Goal: Task Accomplishment & Management: Manage account settings

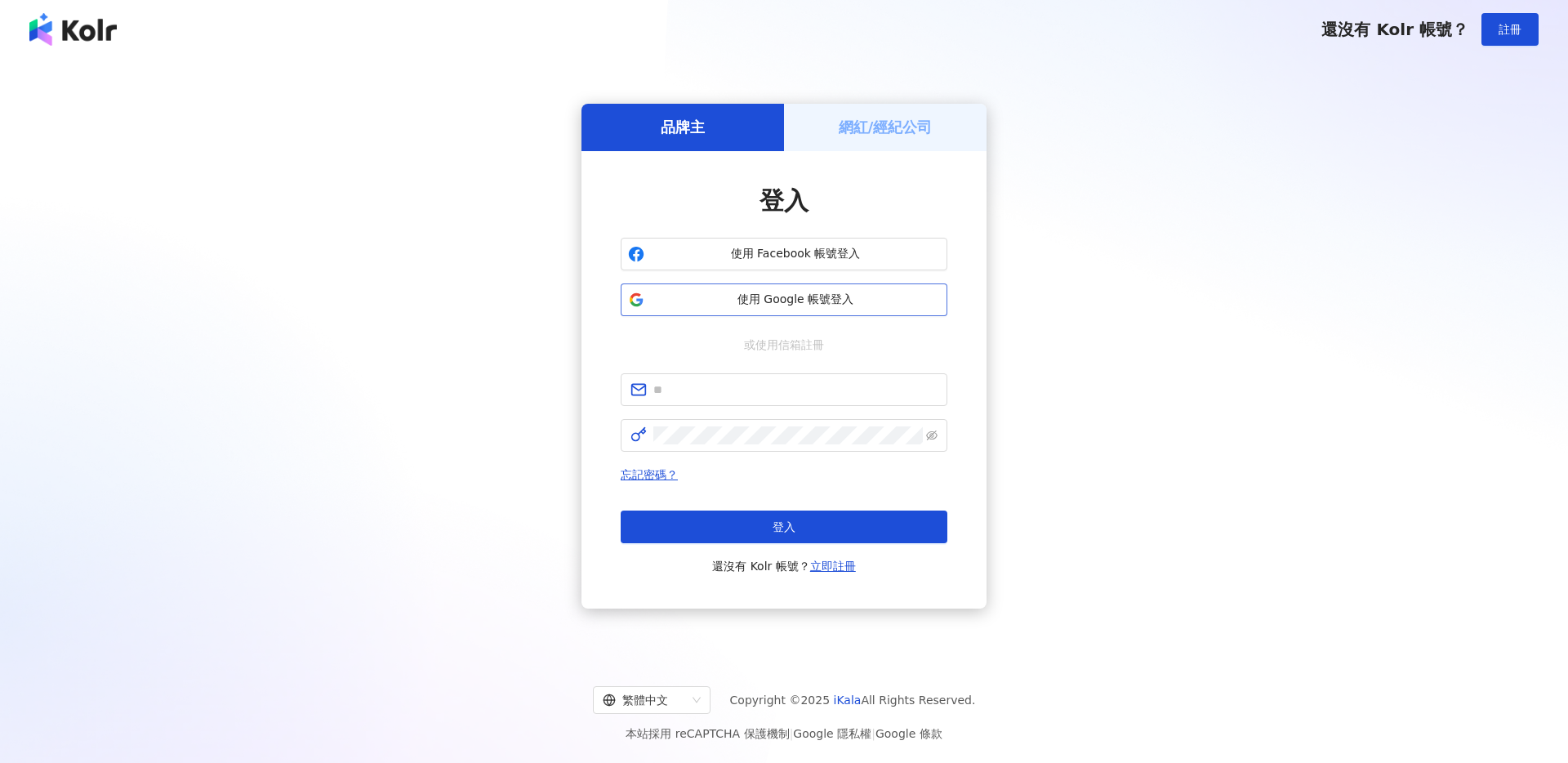
click at [762, 290] on button "使用 Google 帳號登入" at bounding box center [784, 300] width 327 height 33
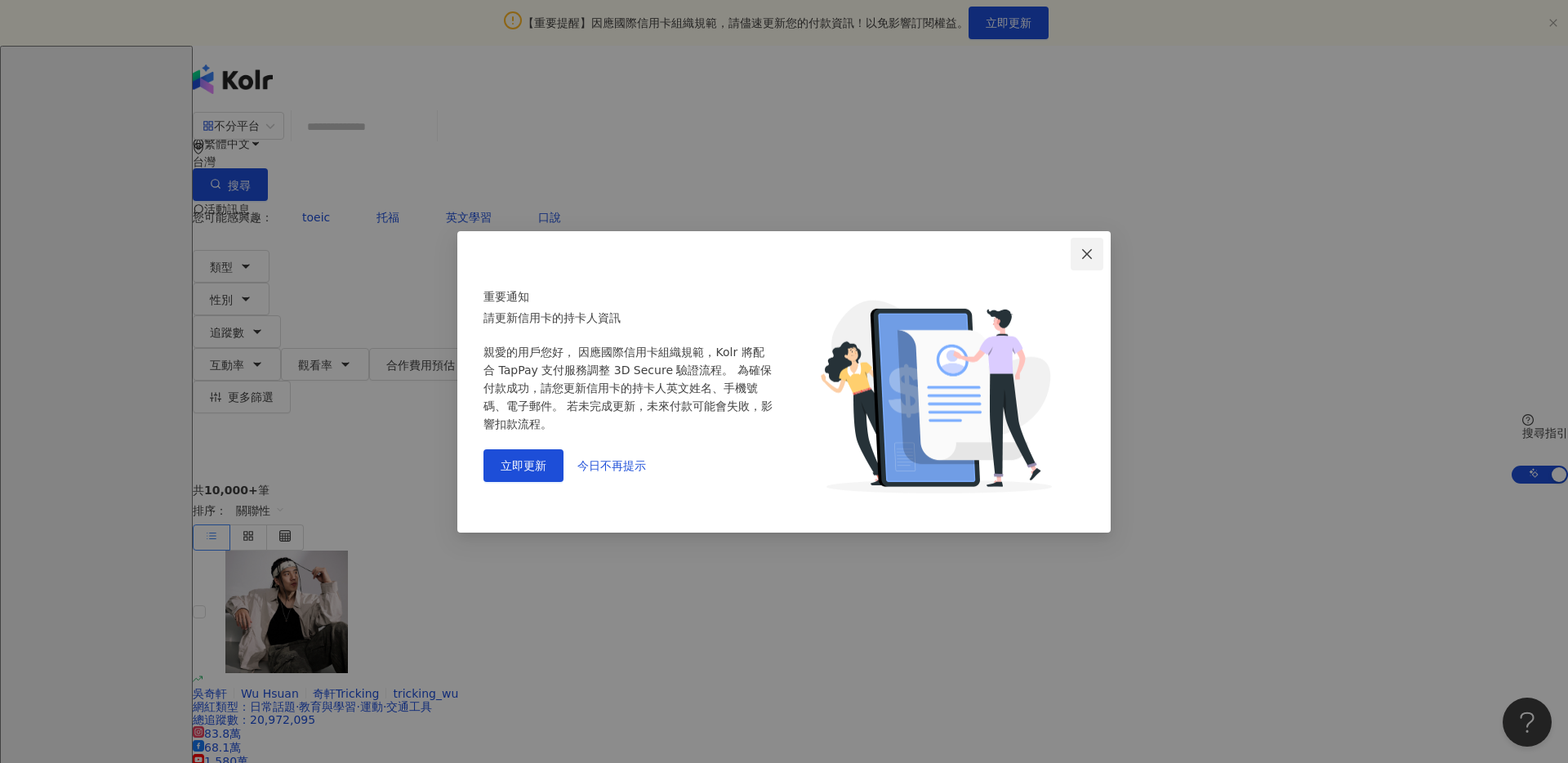
click at [1087, 261] on button "Close" at bounding box center [1087, 254] width 33 height 33
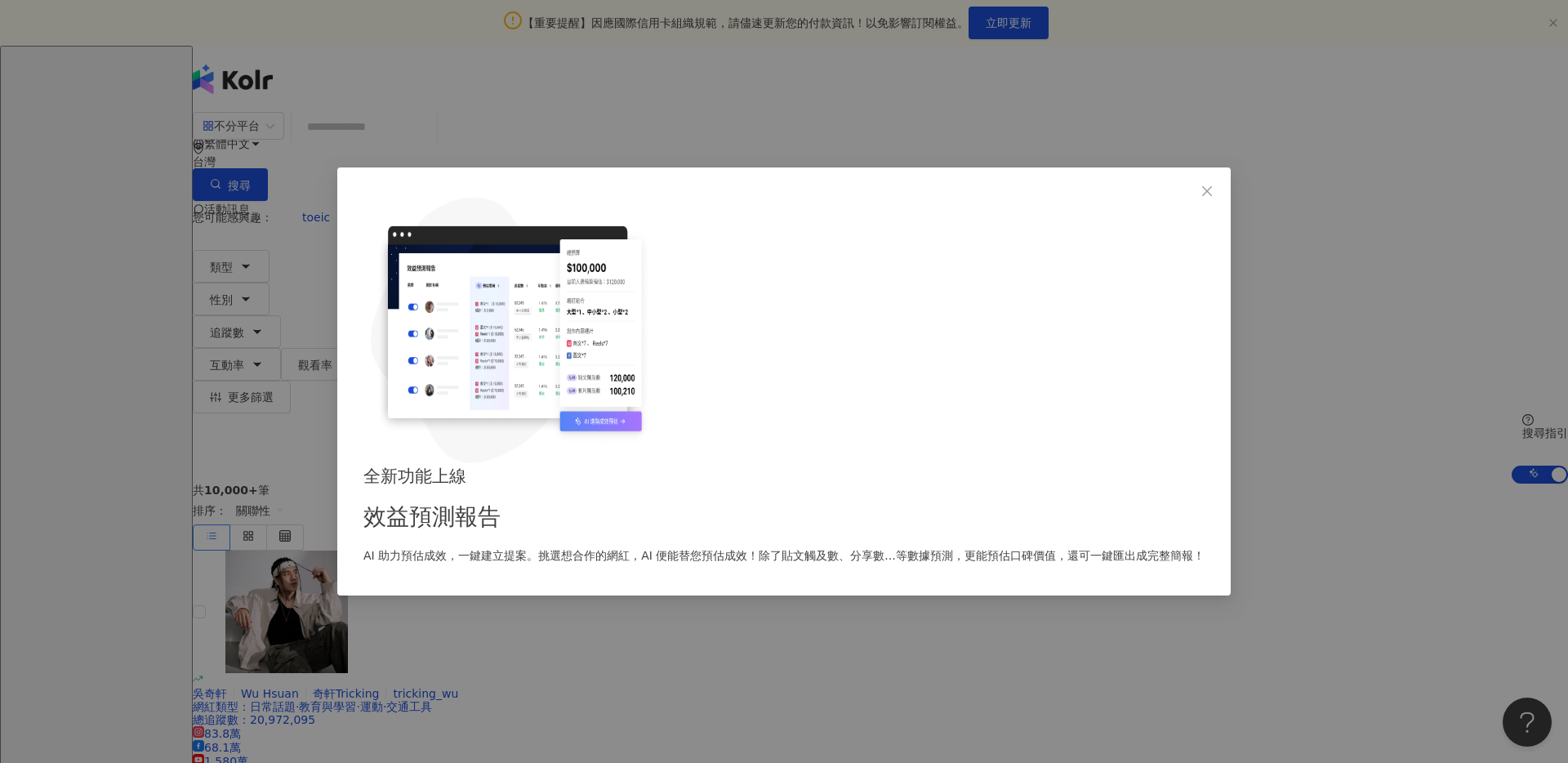
click at [1087, 463] on div "全新功能上線 效益預測報告 AI 助力預估成效，一鍵建立提案。挑選想合作的網紅，AI 便能替您預估成效！除了貼文觸及數、分享數...等數據預測，更能預估口碑價…" at bounding box center [784, 514] width 841 height 101
click at [1200, 197] on icon "close" at bounding box center [1206, 191] width 13 height 13
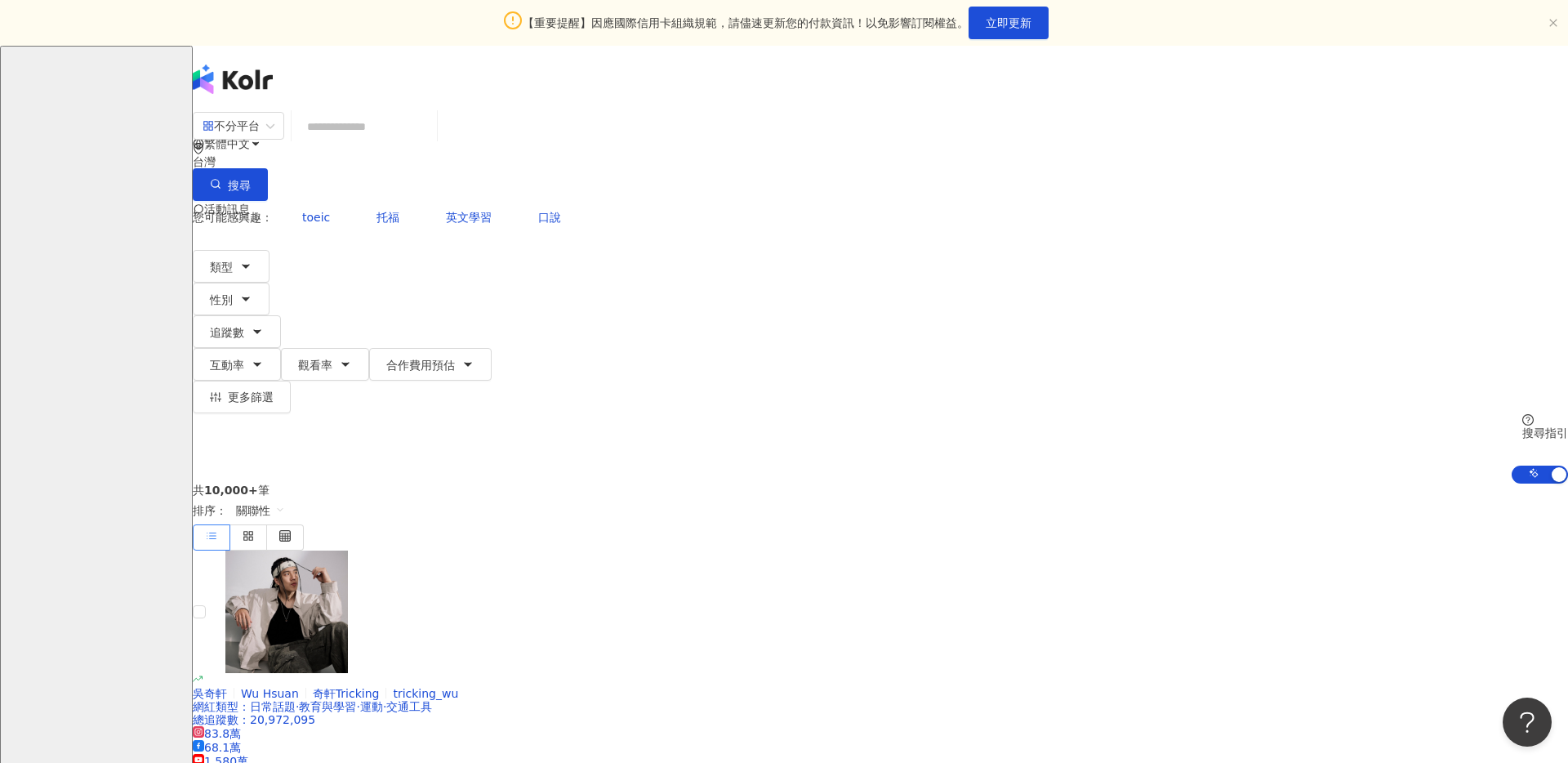
click at [225, 260] on img at bounding box center [209, 275] width 31 height 31
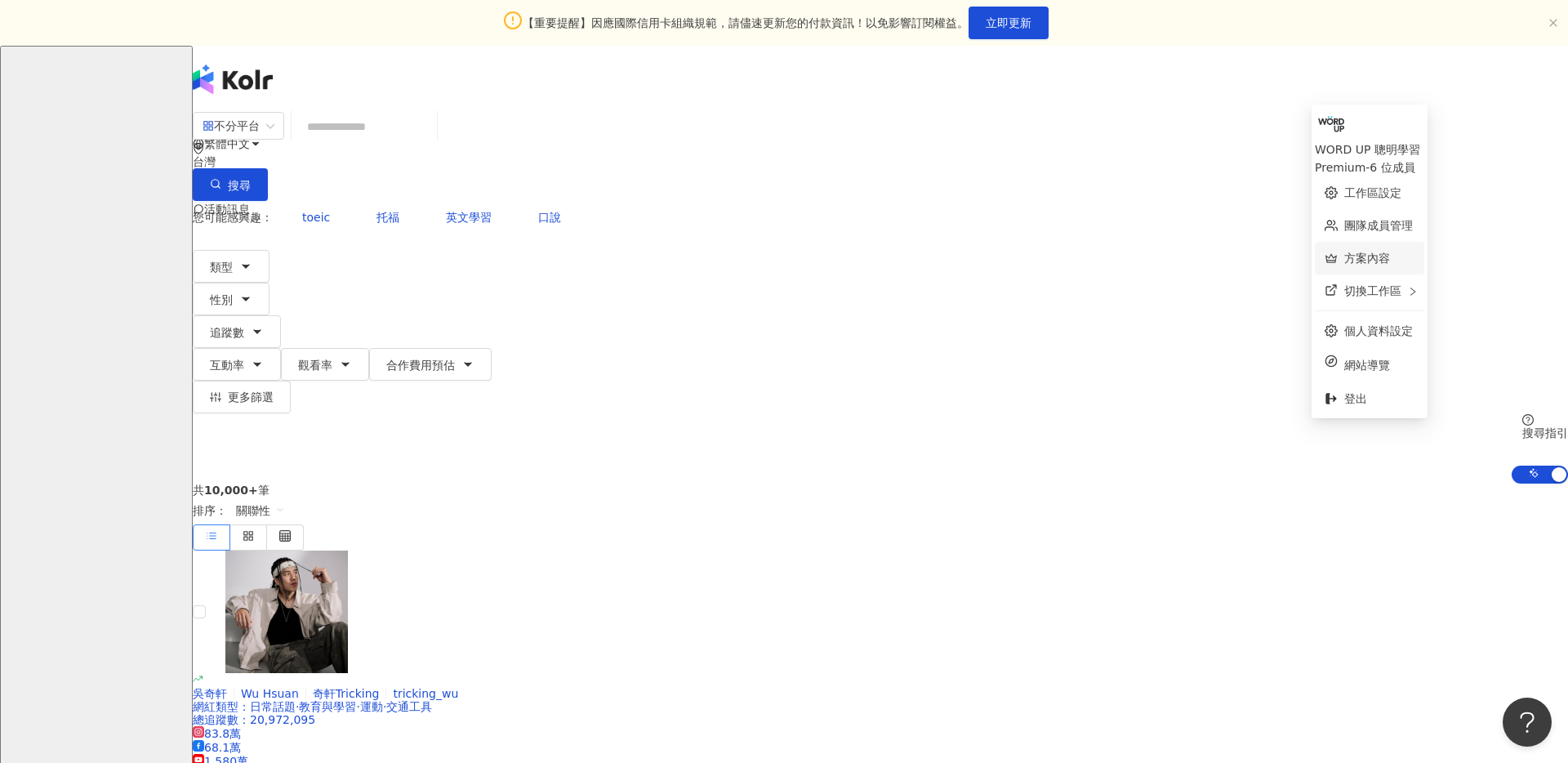
click at [1390, 251] on link "方案內容" at bounding box center [1367, 258] width 46 height 13
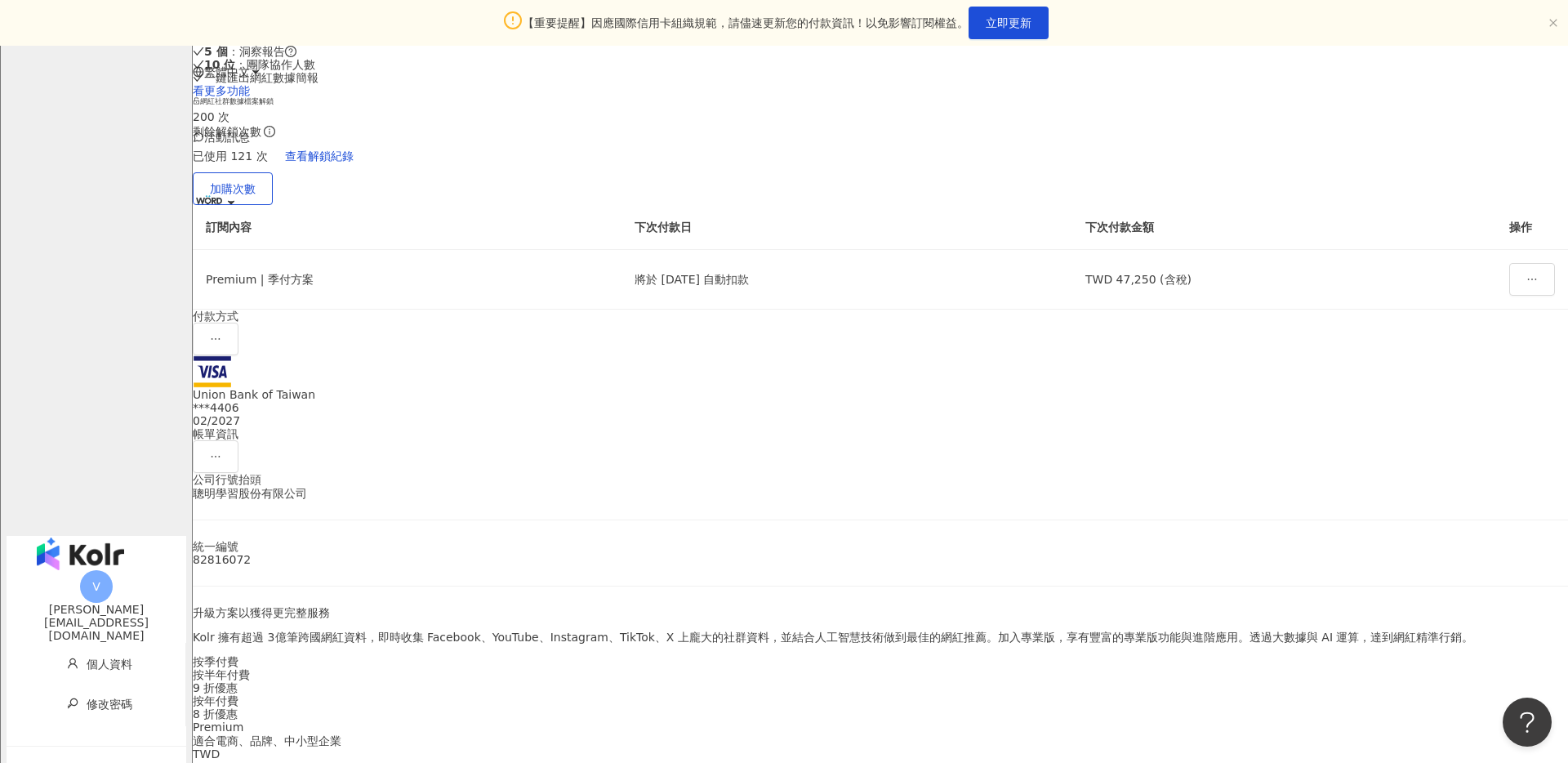
scroll to position [232, 0]
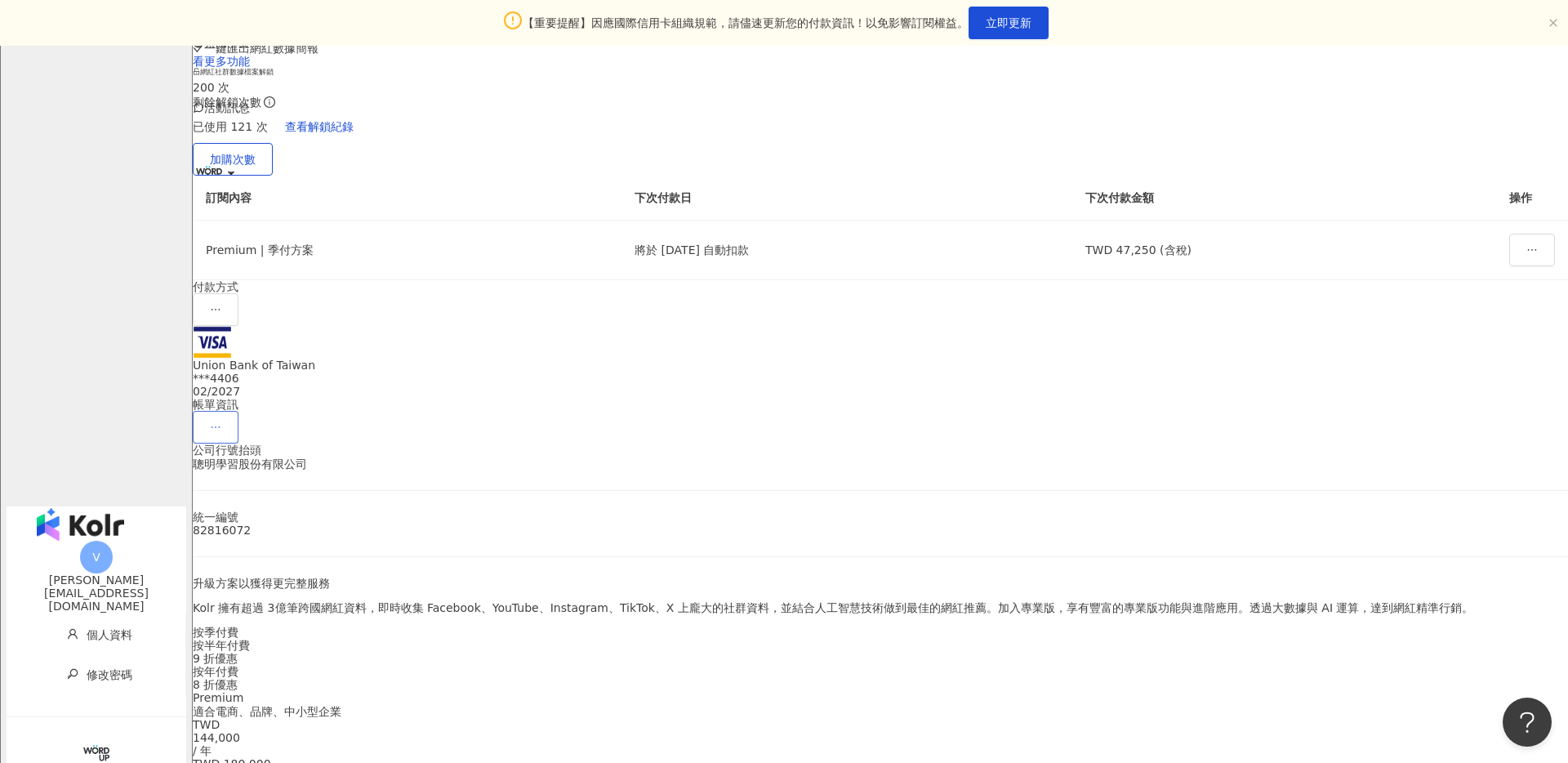
click at [221, 421] on icon "ellipsis" at bounding box center [216, 427] width 12 height 12
click at [1356, 410] on link "查看交易紀錄" at bounding box center [1371, 406] width 68 height 13
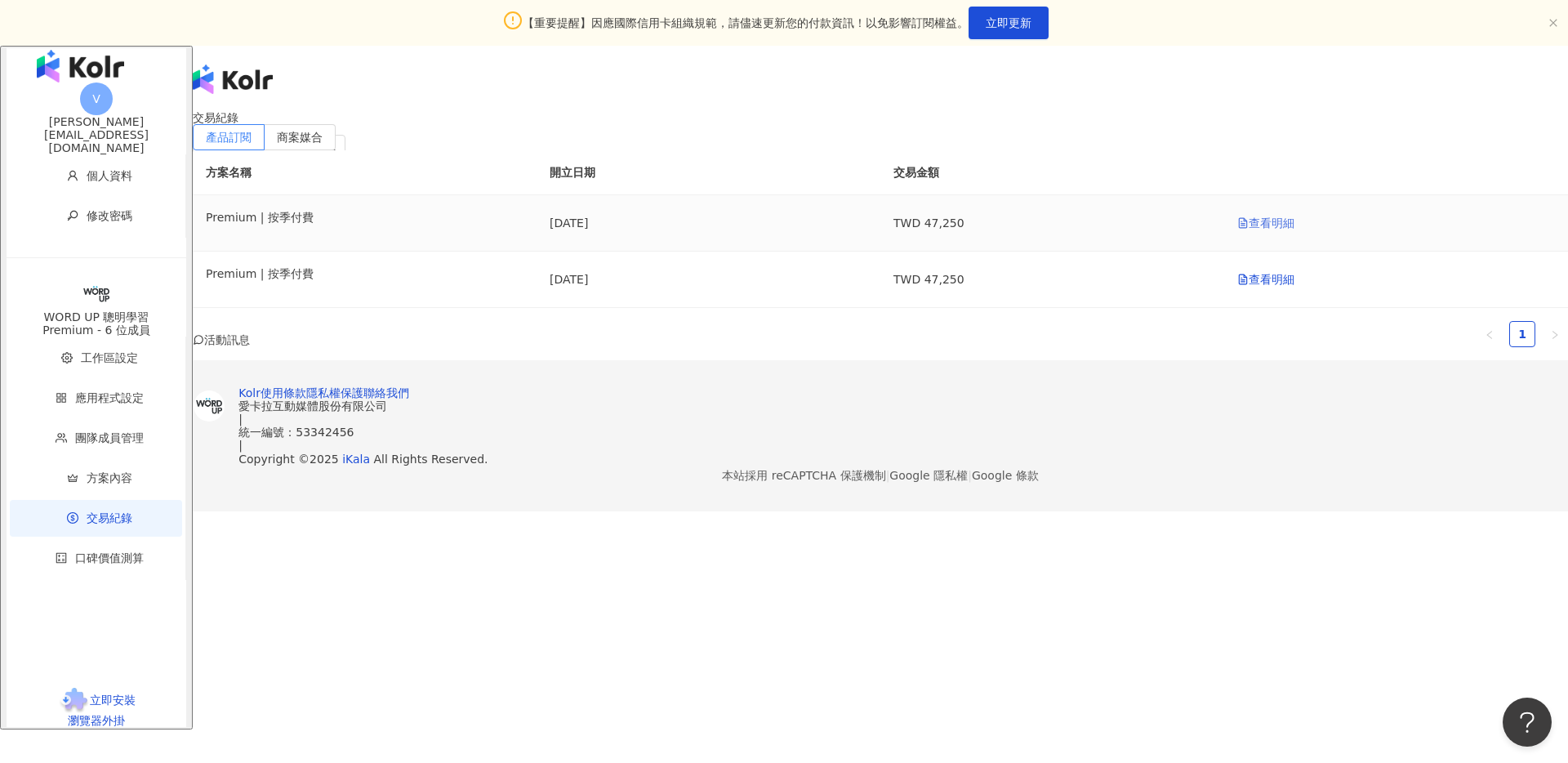
click at [1237, 229] on link "查看明細" at bounding box center [1265, 223] width 58 height 13
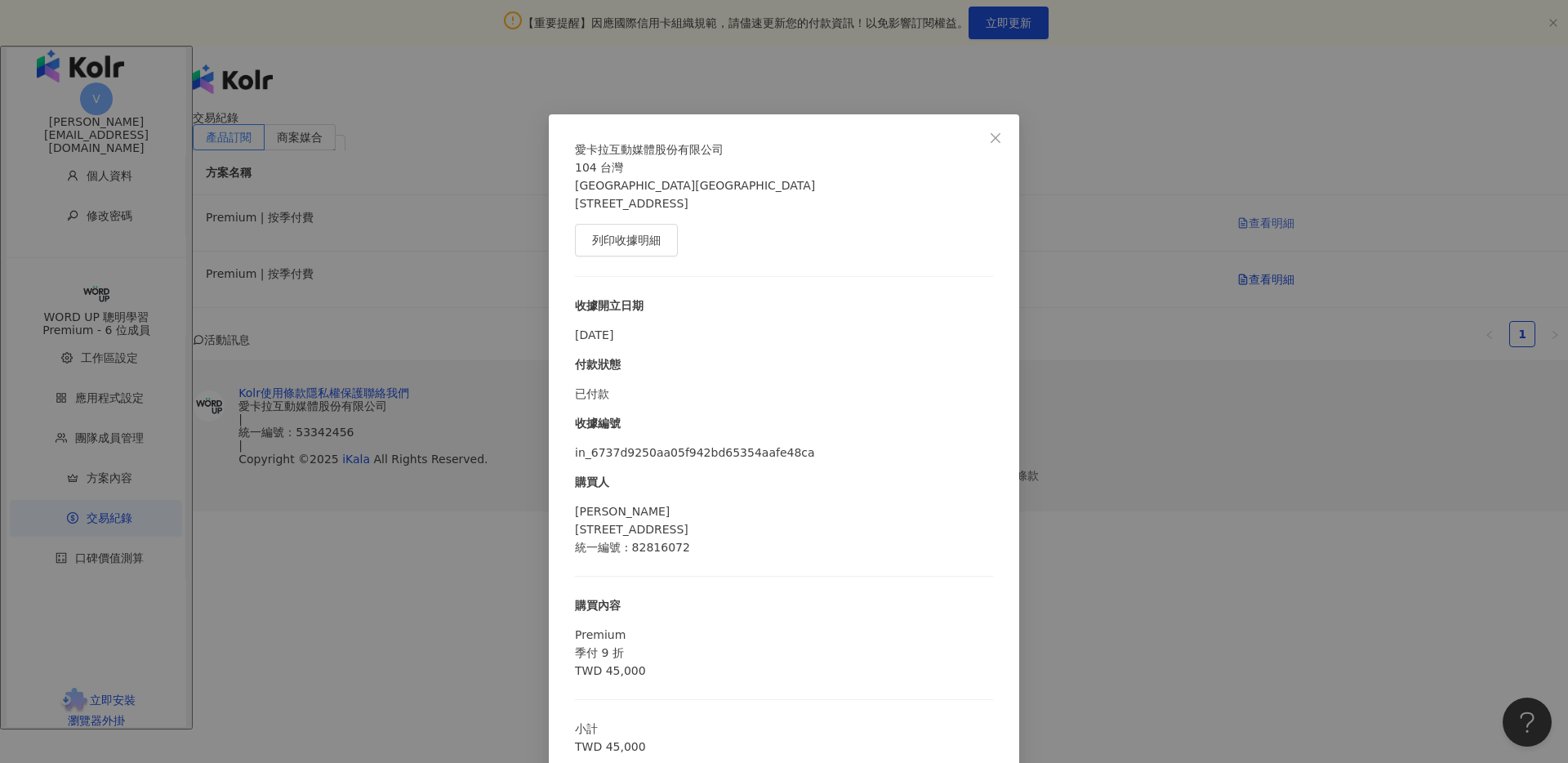
scroll to position [32, 0]
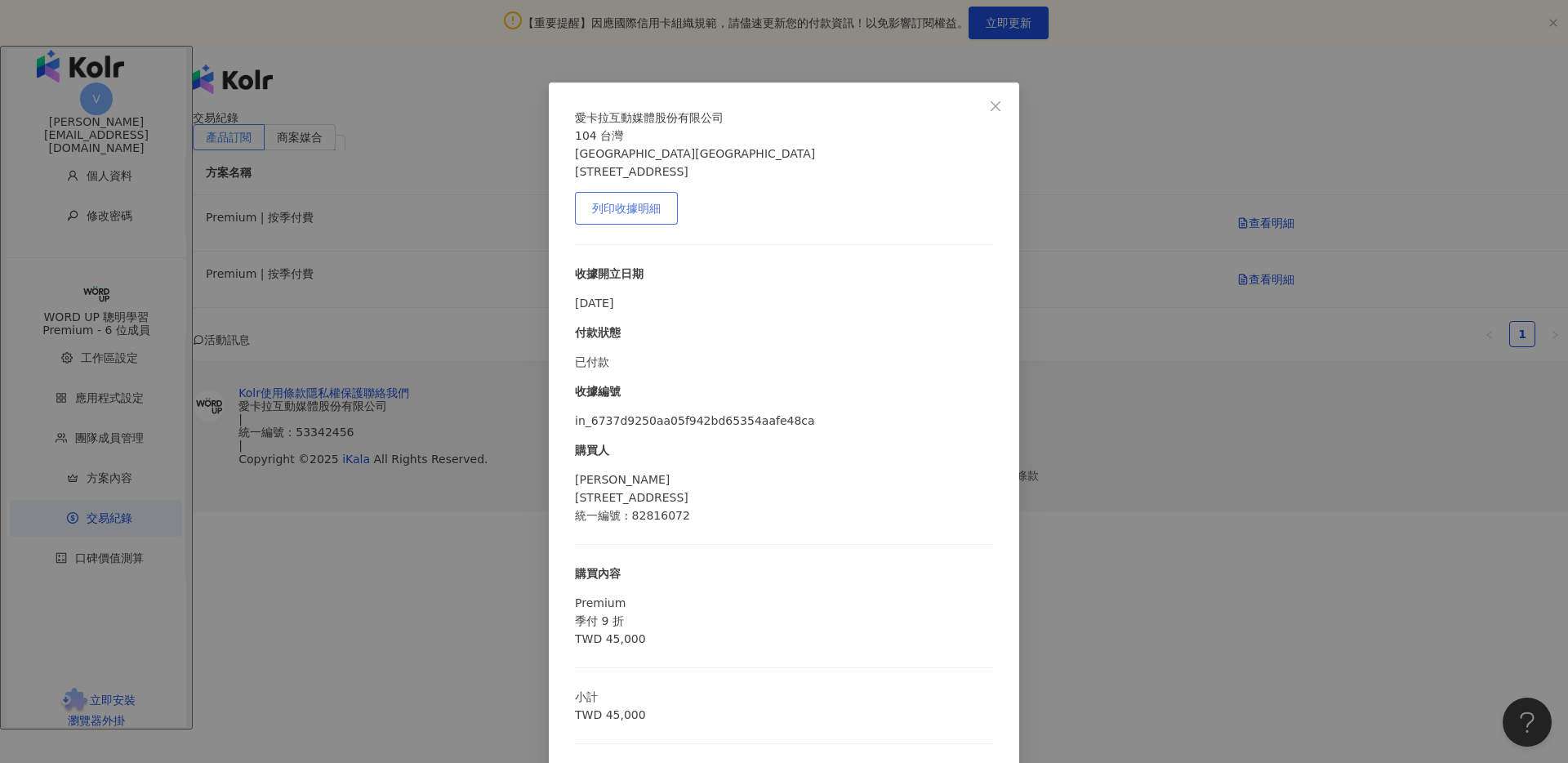
click at [617, 215] on span "列印收據明細" at bounding box center [626, 208] width 68 height 13
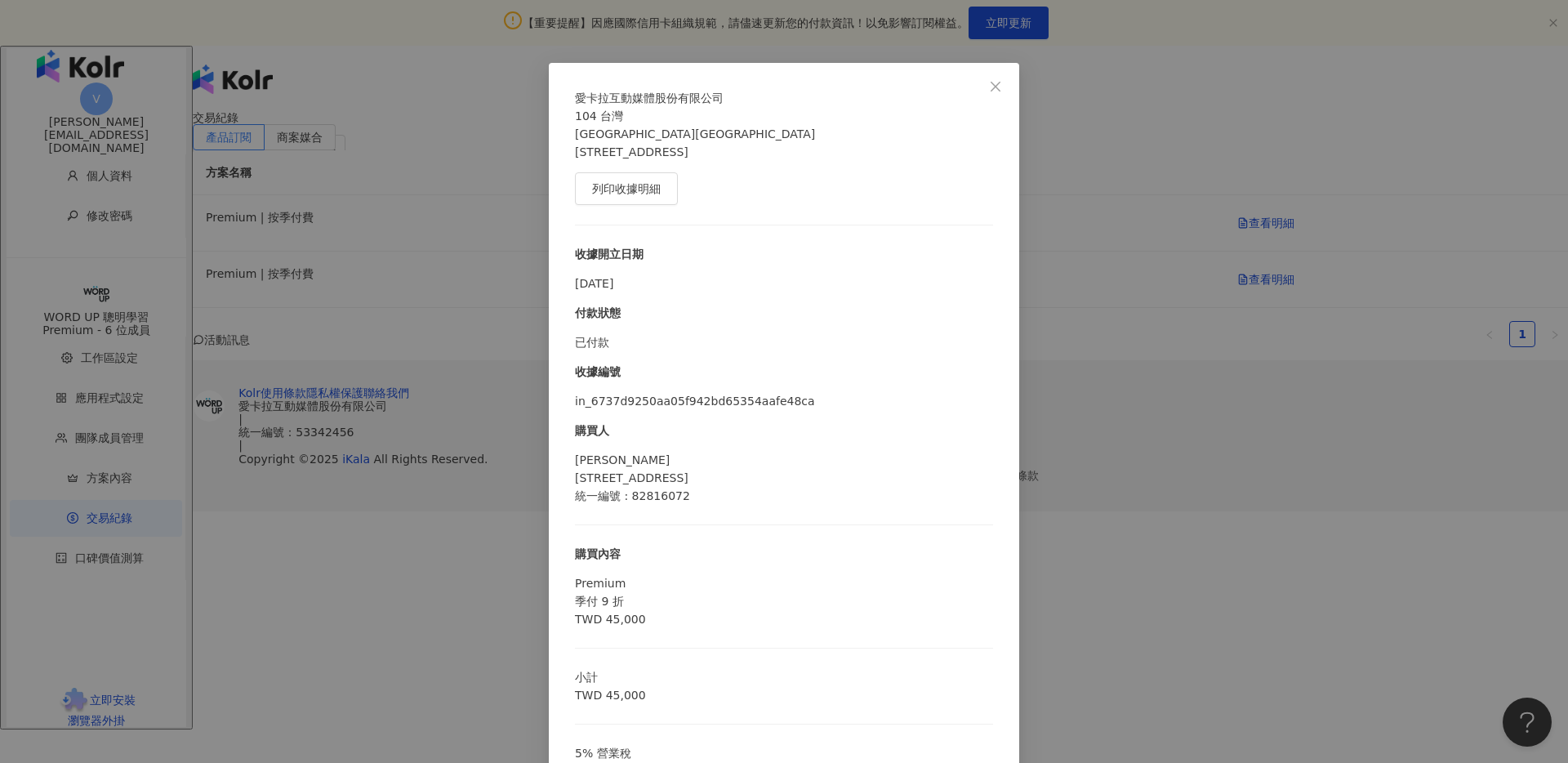
click at [1031, 439] on div "愛[PERSON_NAME]互動媒體股份有限公司 104 [STREET_ADDRESS]8樓 列印收據明細 收據開立日期 [DATE] 付款狀態 已付款 收…" at bounding box center [784, 381] width 1568 height 763
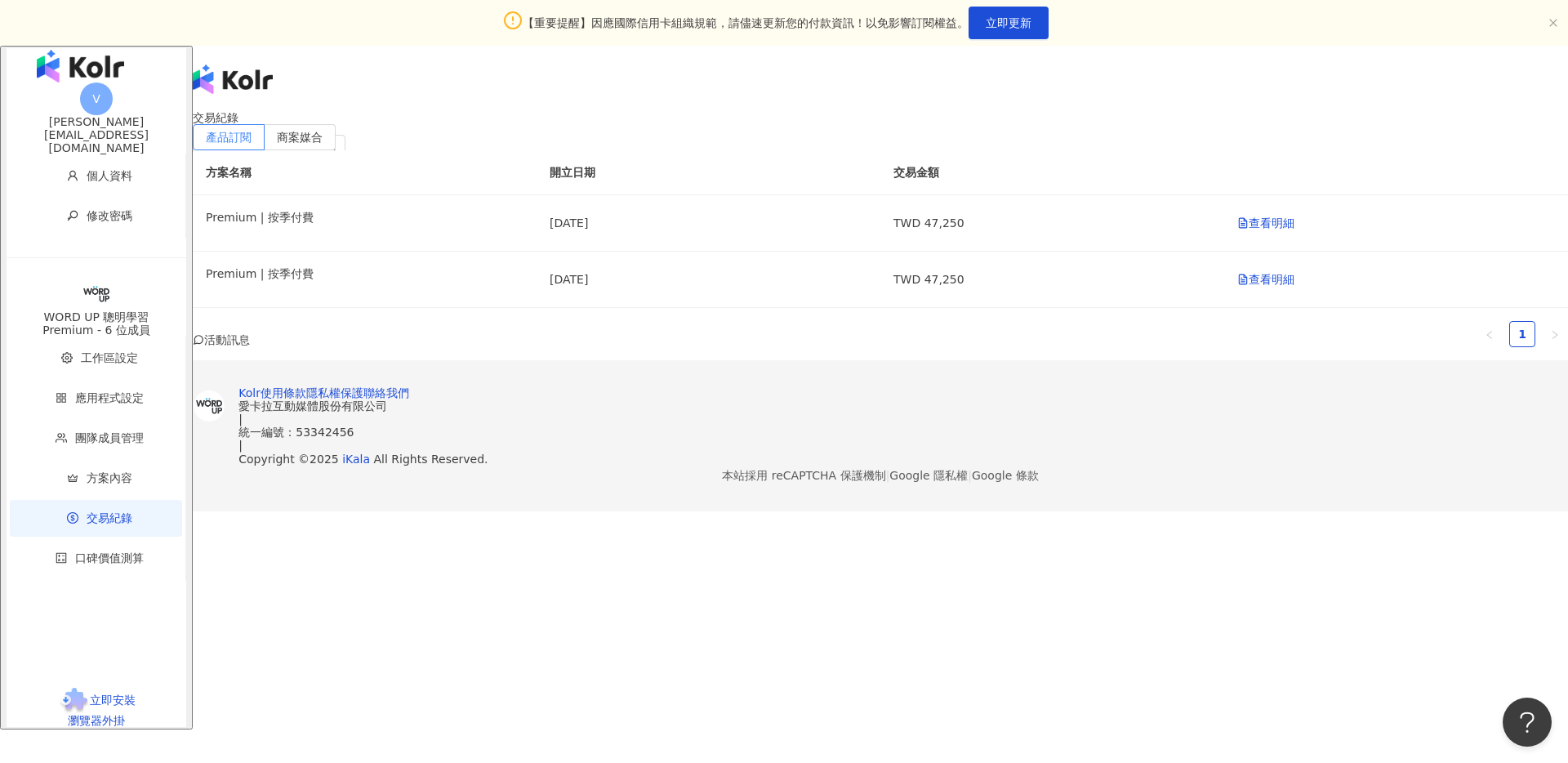
scroll to position [0, 0]
click at [1237, 229] on link "查看明細" at bounding box center [1265, 223] width 58 height 13
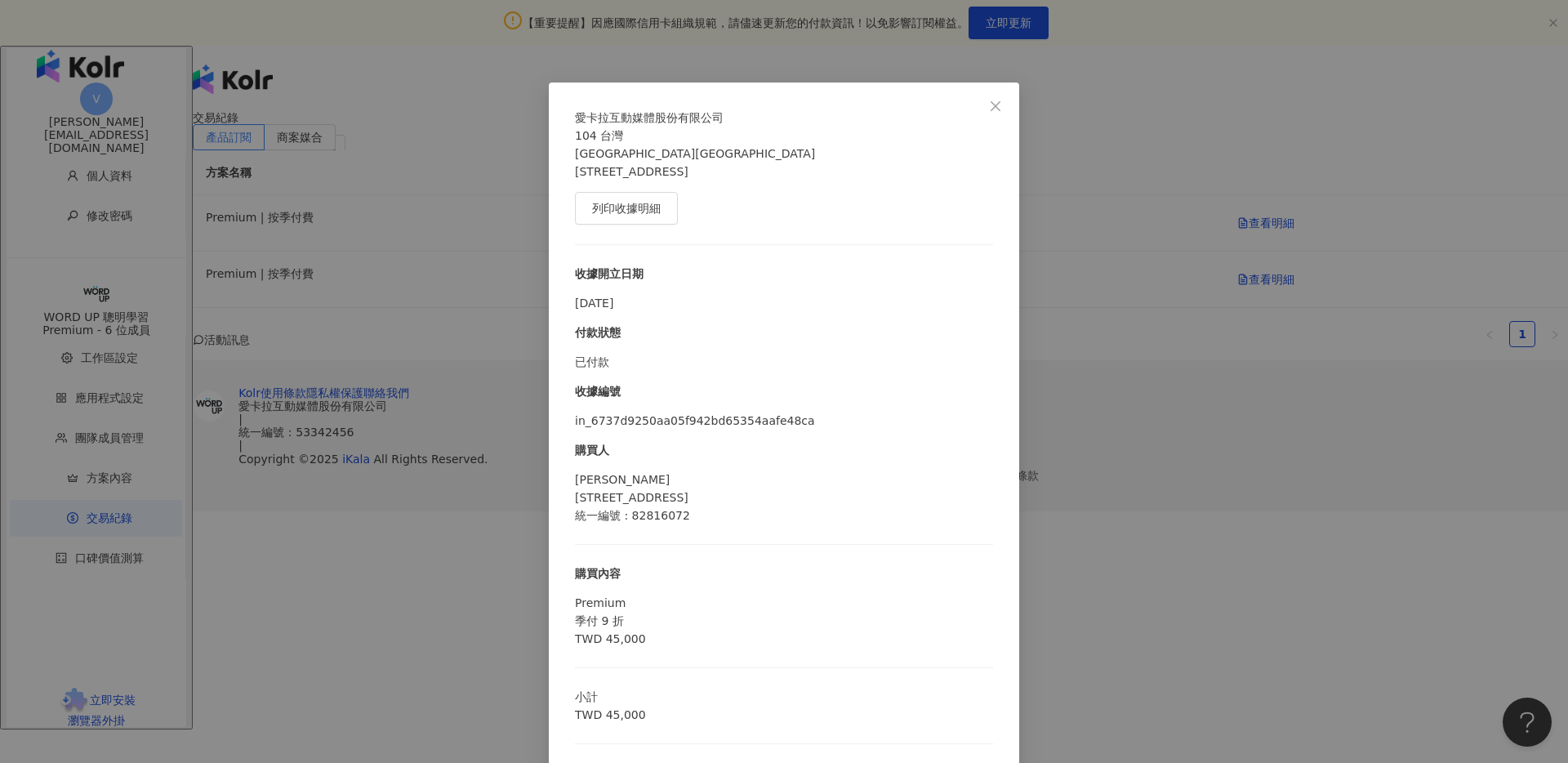
scroll to position [51, 0]
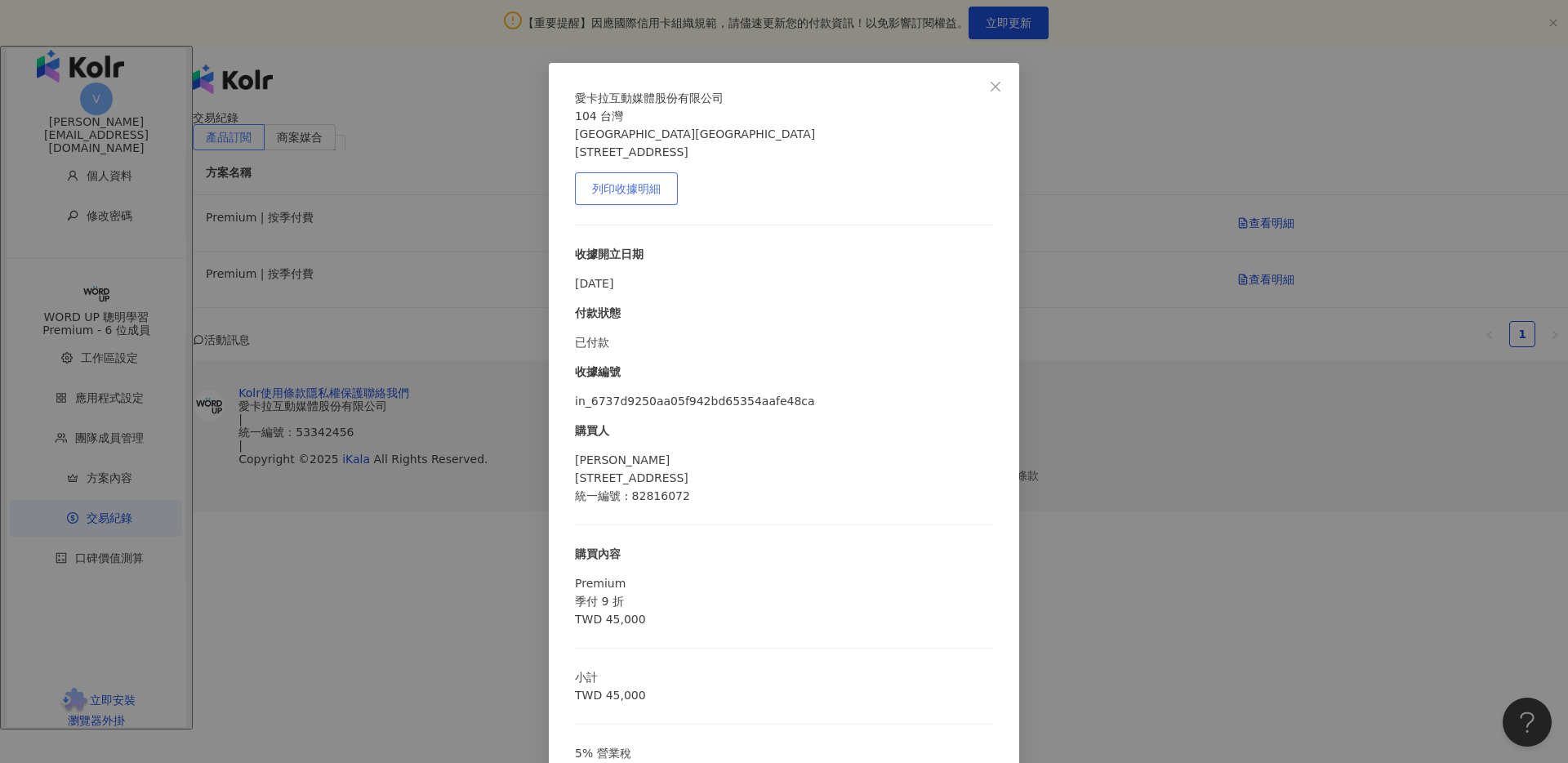
click at [640, 202] on button "列印收據明細" at bounding box center [626, 189] width 103 height 33
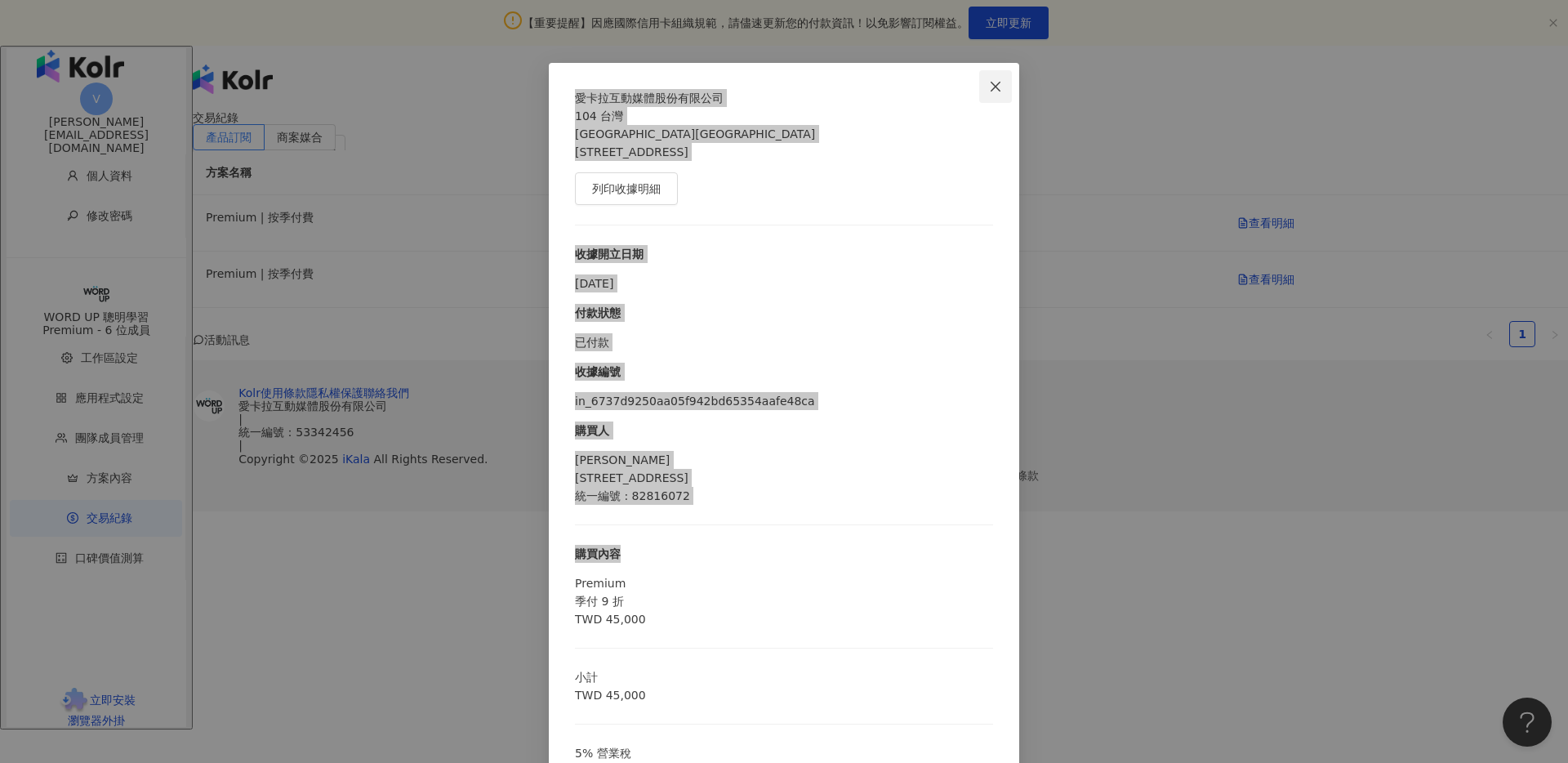
click at [990, 89] on div "愛[PERSON_NAME]互動媒體股份有限公司 104 [STREET_ADDRESS]8樓 列印收據明細 收據開立日期 [DATE] 付款狀態 已付款 收…" at bounding box center [784, 381] width 1568 height 763
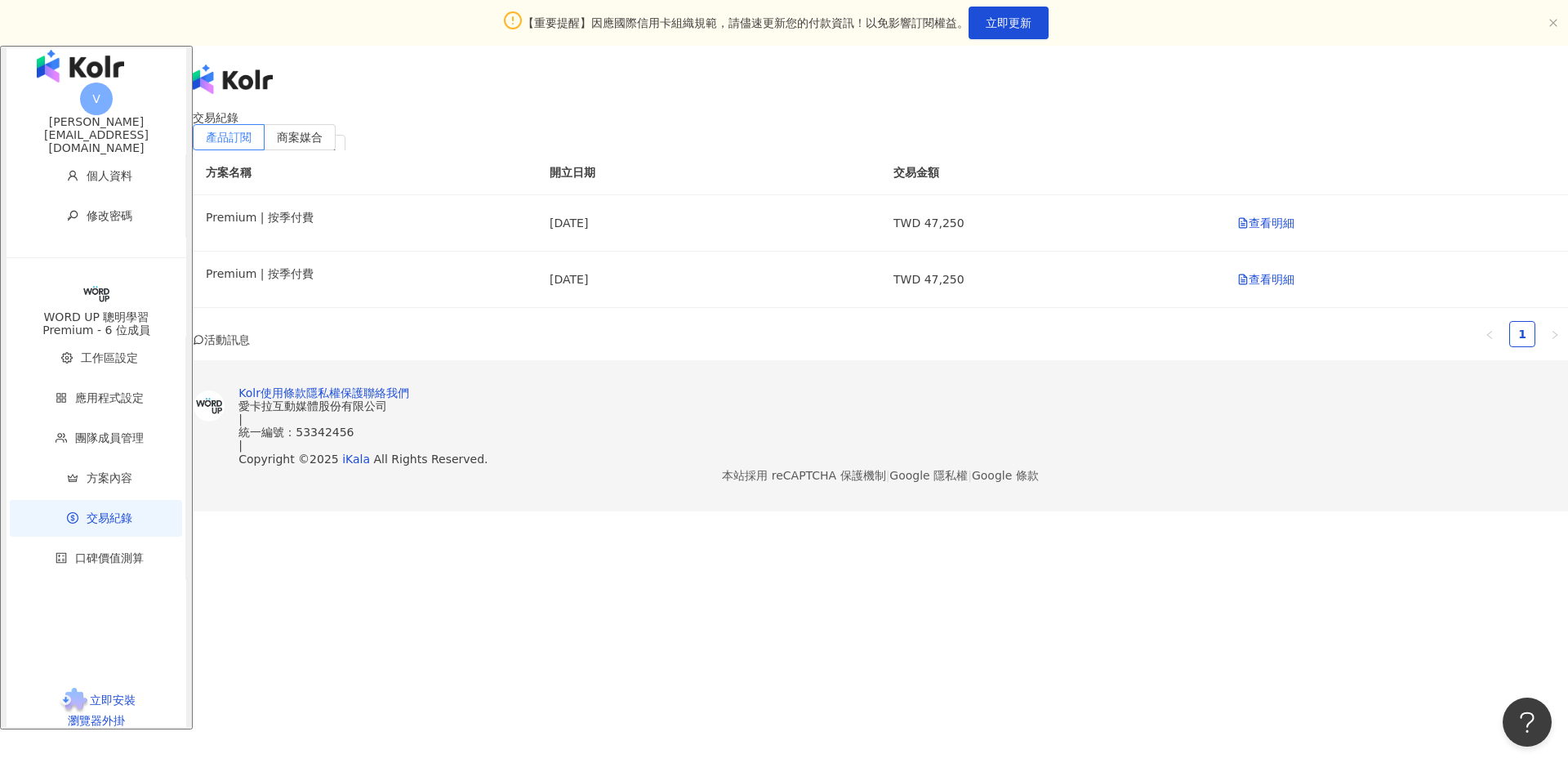
scroll to position [0, 0]
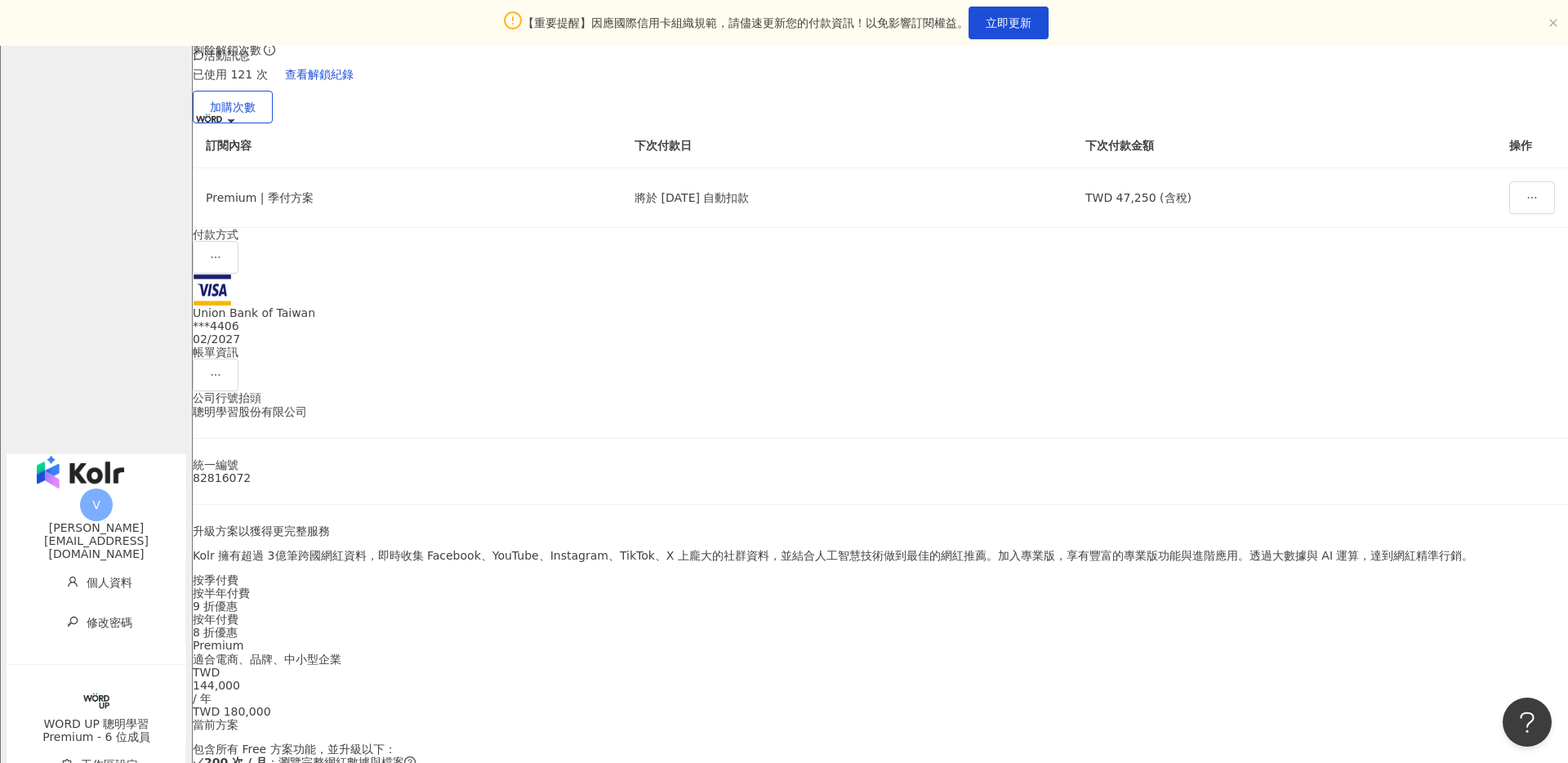
scroll to position [285, 0]
click at [221, 368] on icon "ellipsis" at bounding box center [216, 374] width 12 height 12
click at [1366, 462] on div "方案內容 當前方案 Premium 方案 TWD 45,000 / 季 包含以下功能 ： 200 次 / 月 ：瀏覽完整網紅數據與檔案 不限量 ：網紅搜尋結果…" at bounding box center [880, 751] width 1375 height 1849
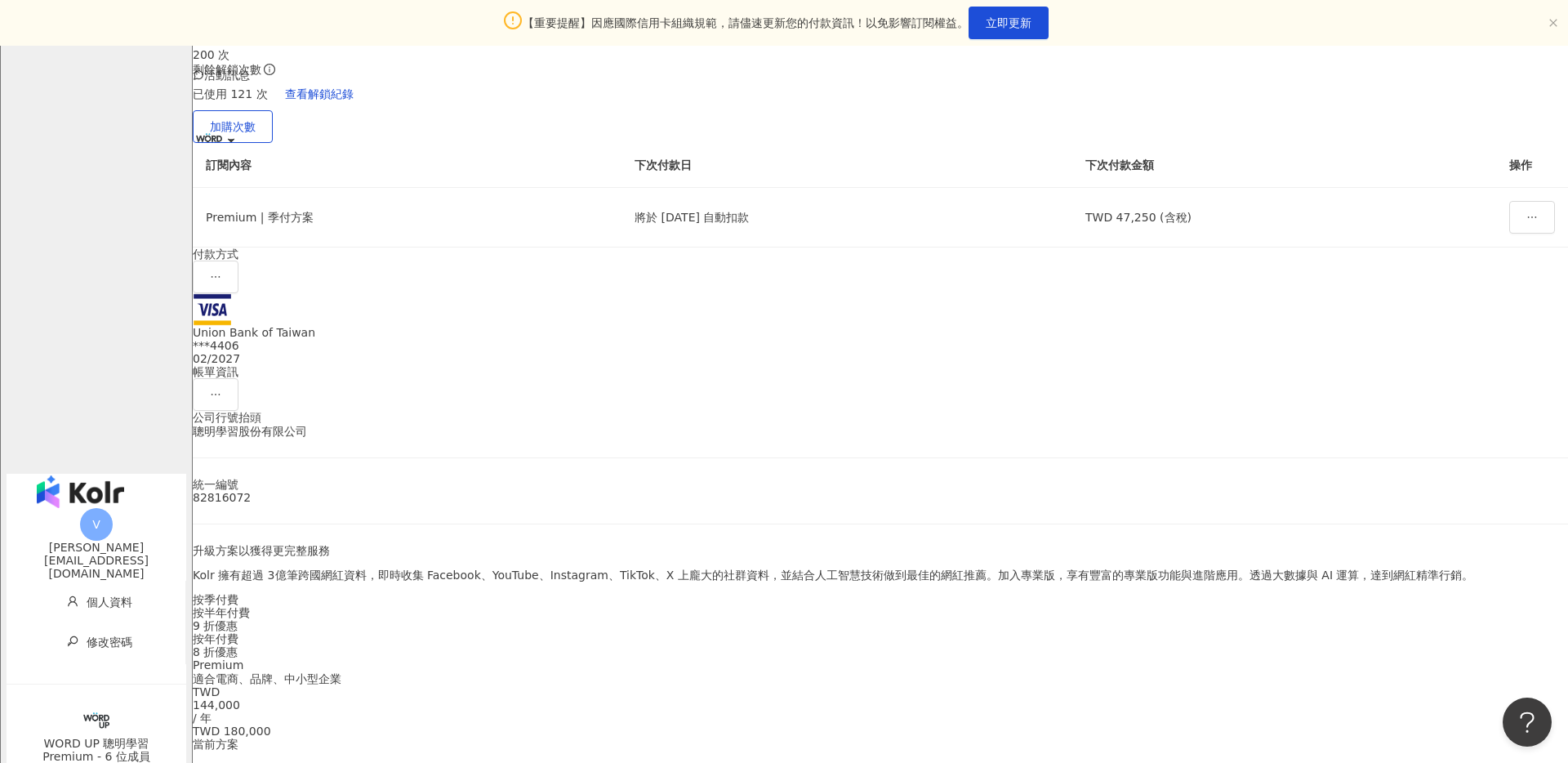
scroll to position [0, 0]
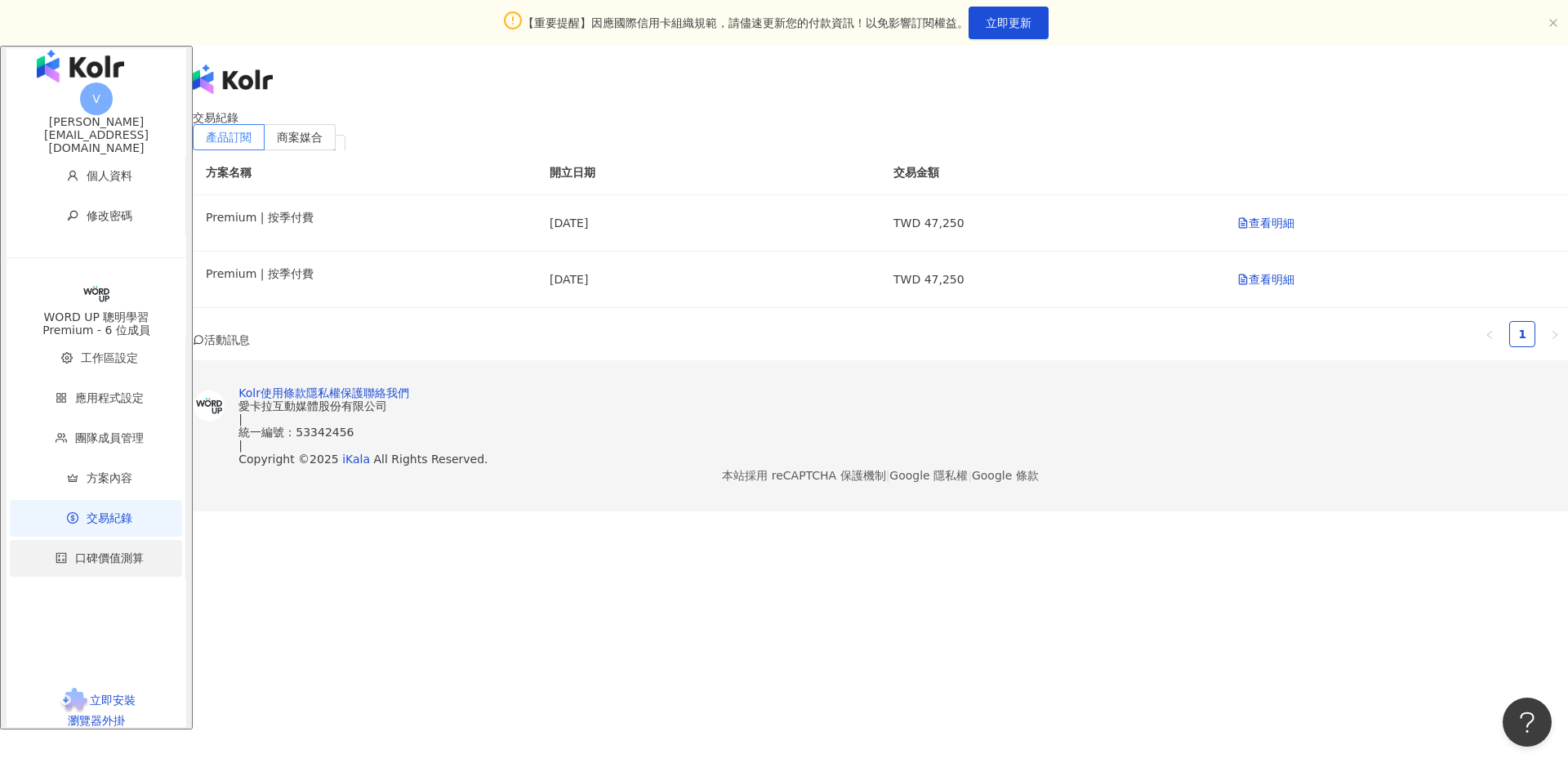
click at [75, 560] on span "口碑價值測算" at bounding box center [109, 557] width 68 height 13
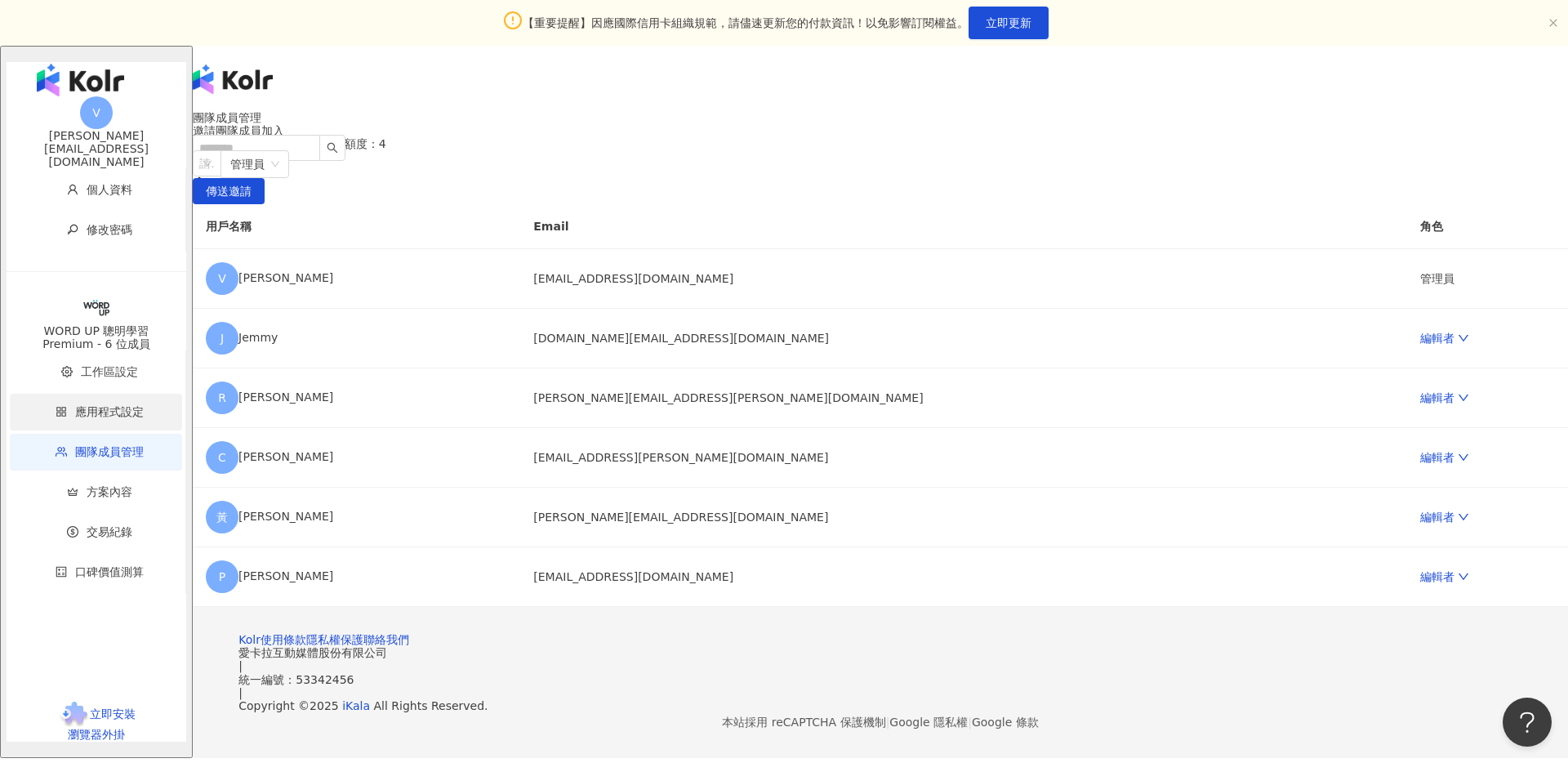
click at [110, 420] on span "應用程式設定" at bounding box center [99, 412] width 140 height 37
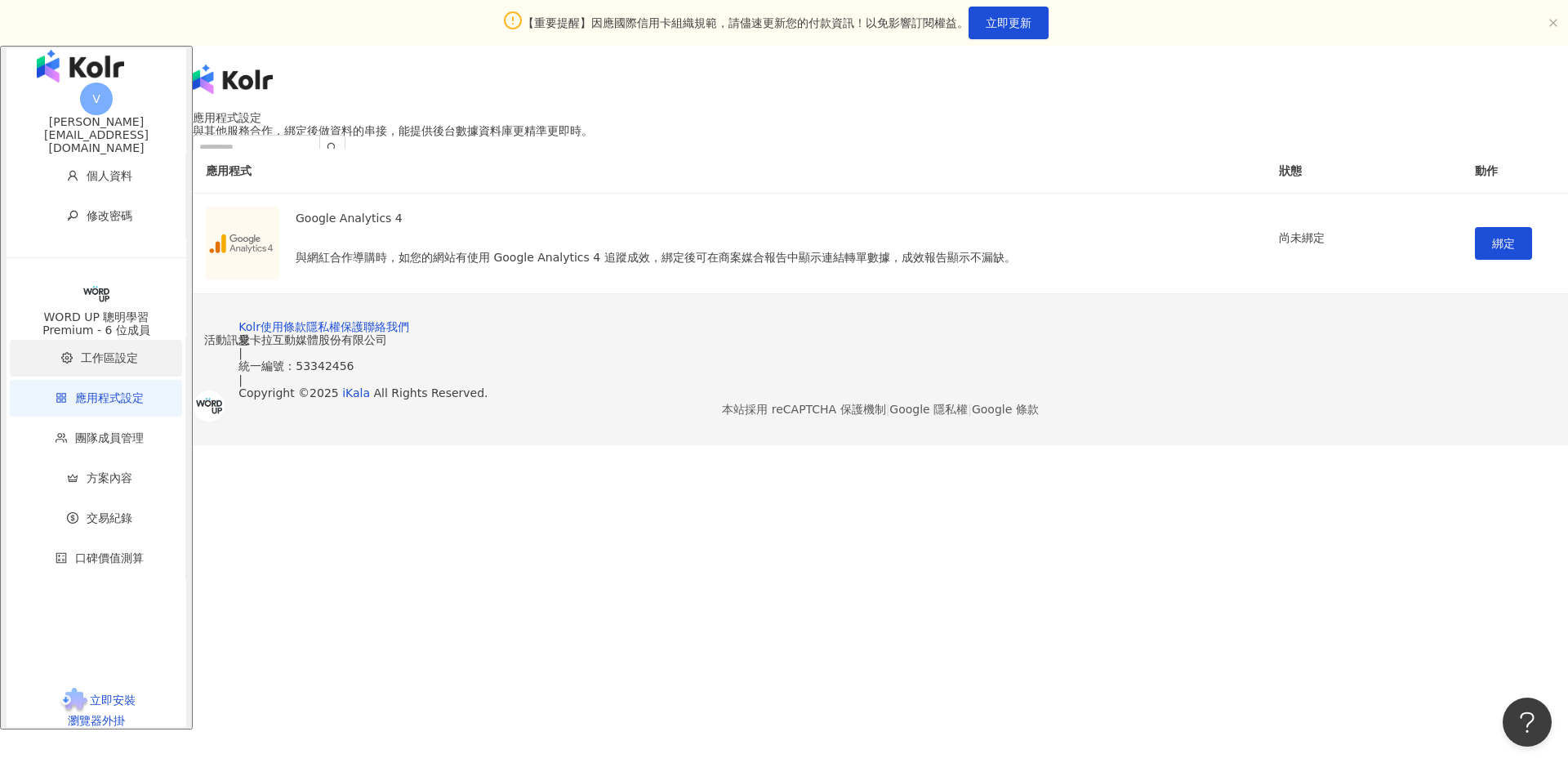
click at [102, 373] on span "工作區設定" at bounding box center [99, 358] width 140 height 37
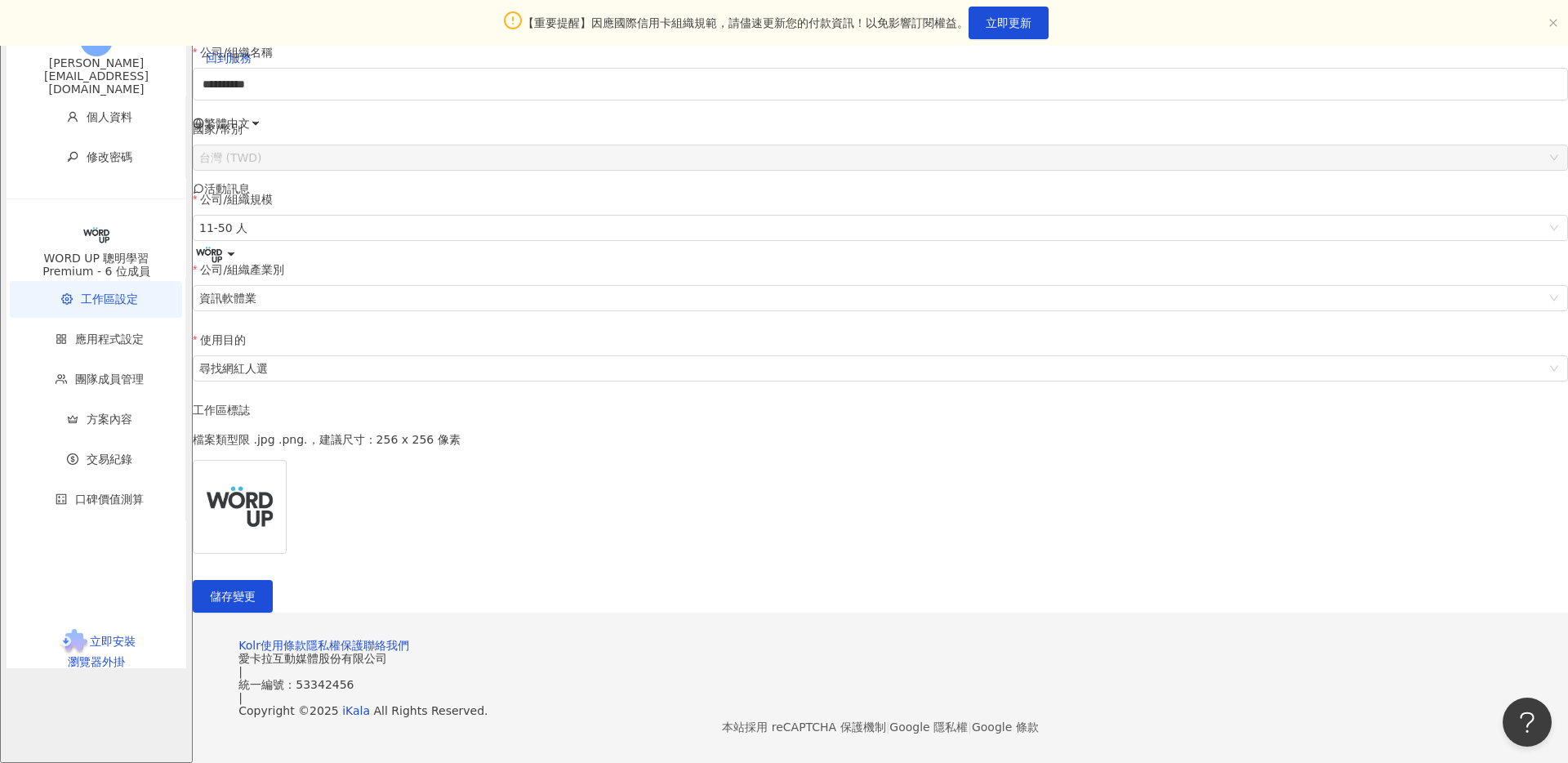
scroll to position [355, 0]
click at [75, 386] on span "團隊成員管理" at bounding box center [109, 379] width 68 height 13
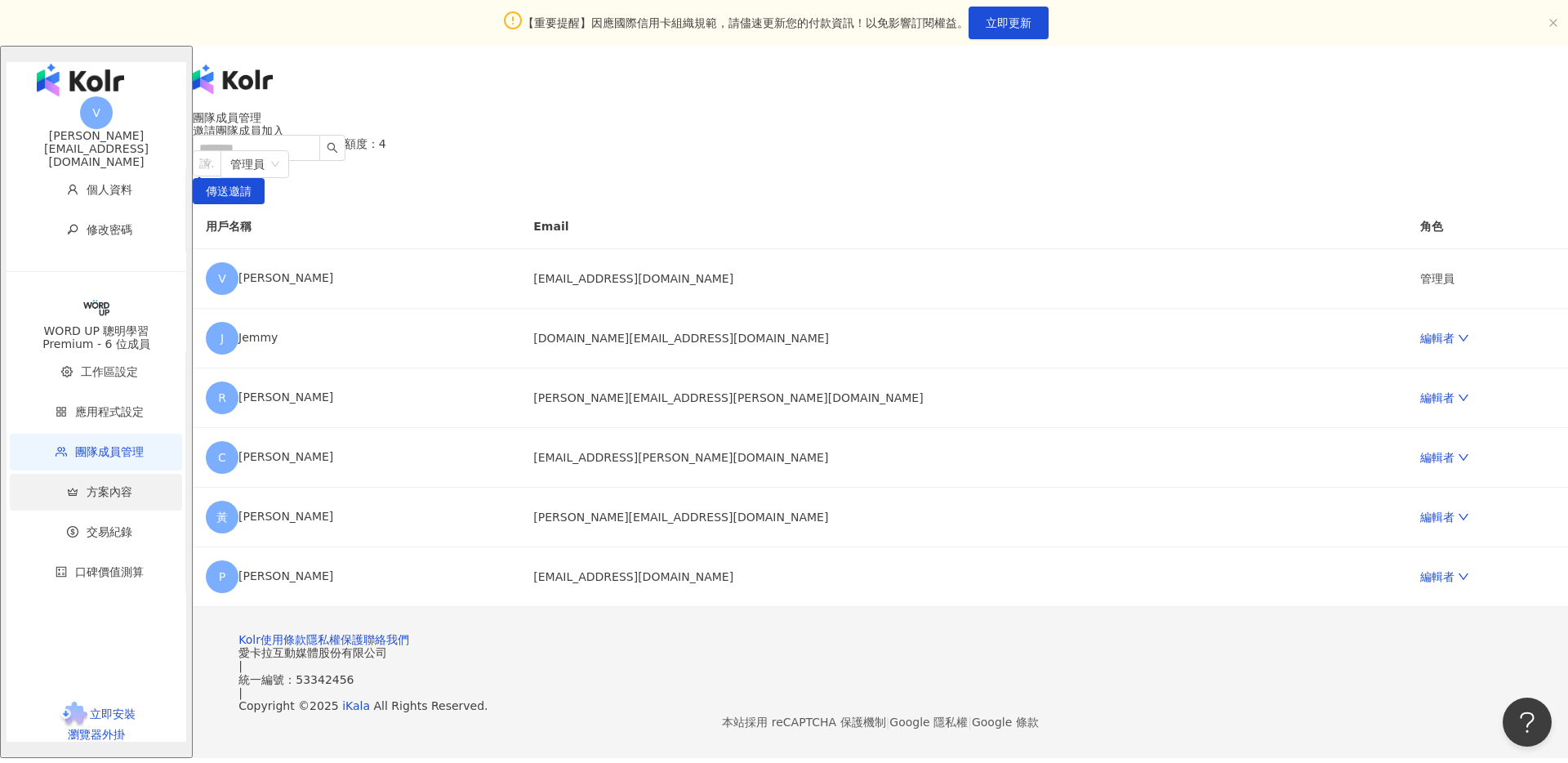
click at [87, 491] on span "方案內容" at bounding box center [110, 492] width 46 height 13
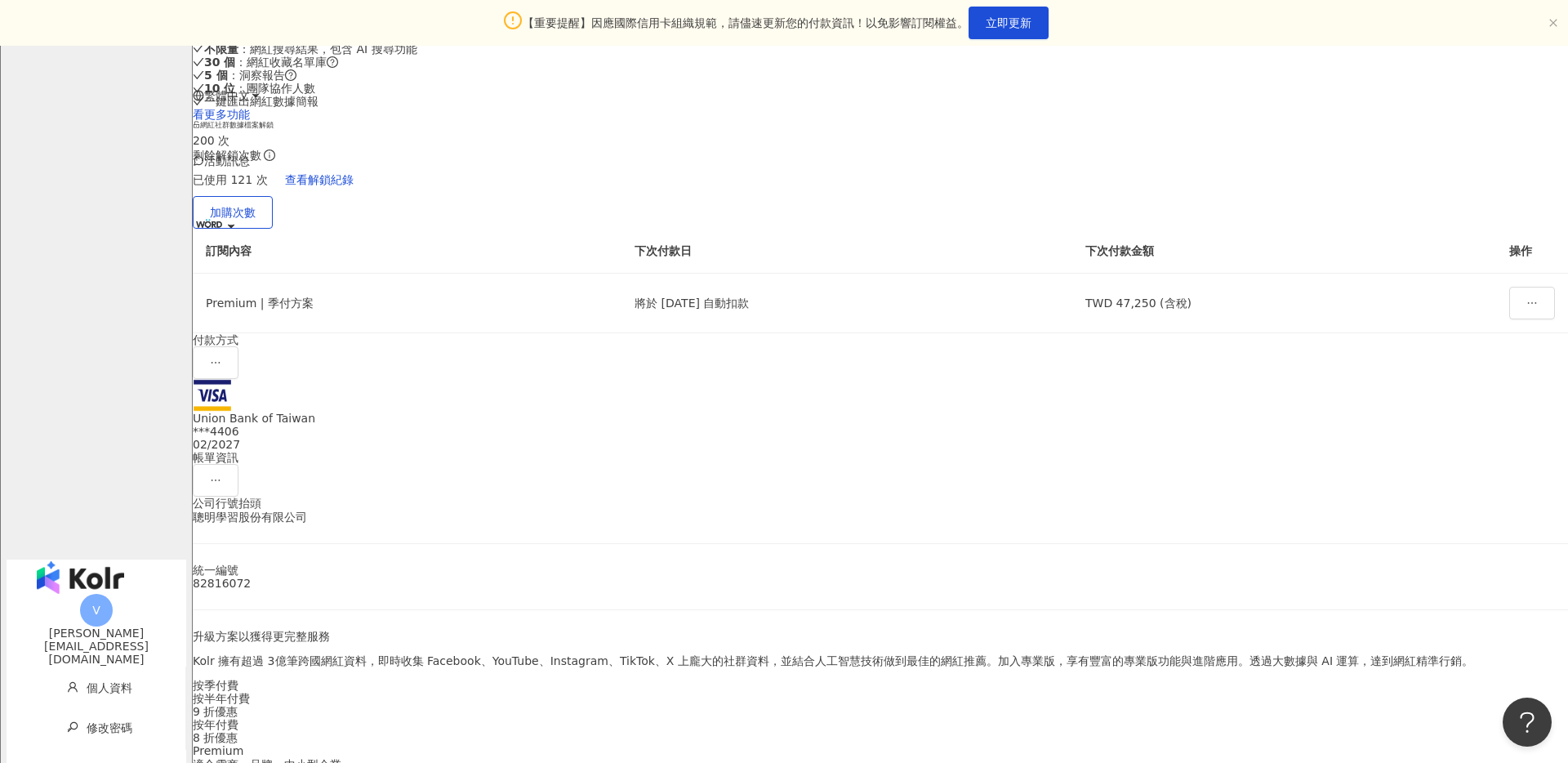
scroll to position [219, 0]
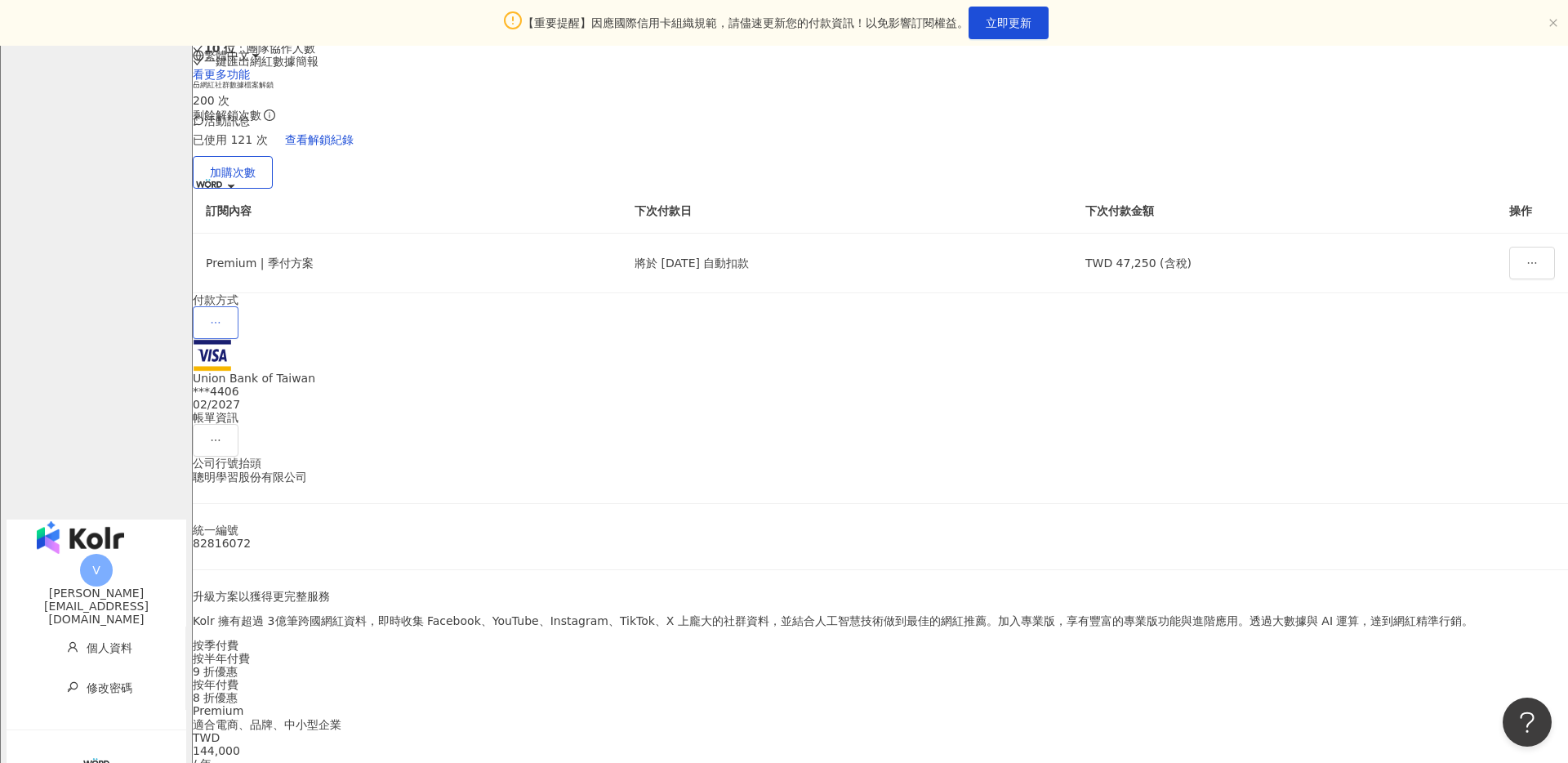
click at [221, 328] on icon "ellipsis" at bounding box center [216, 323] width 12 height 12
click at [766, 339] on div "付款方式" at bounding box center [880, 316] width 1375 height 46
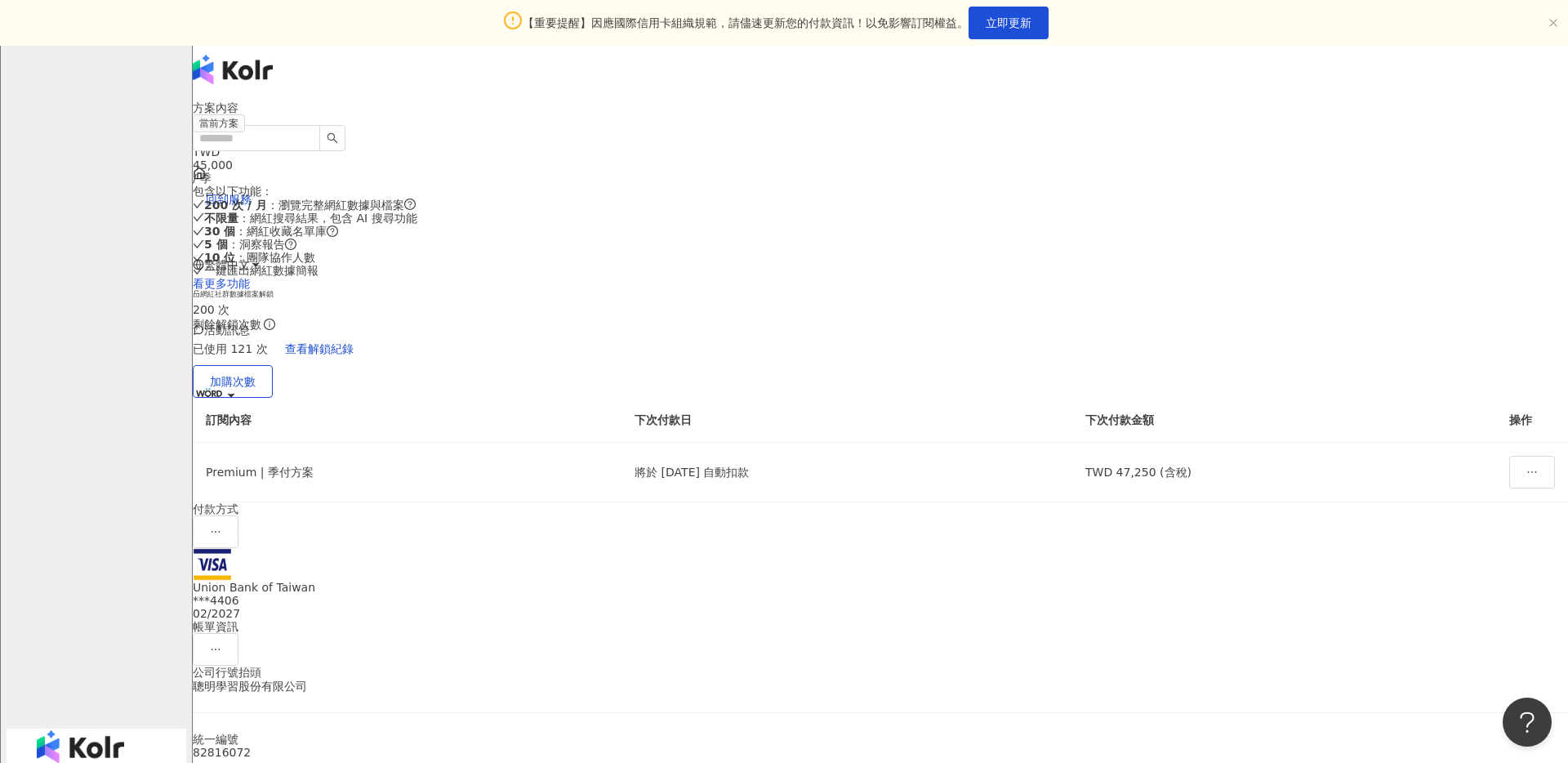
scroll to position [0, 0]
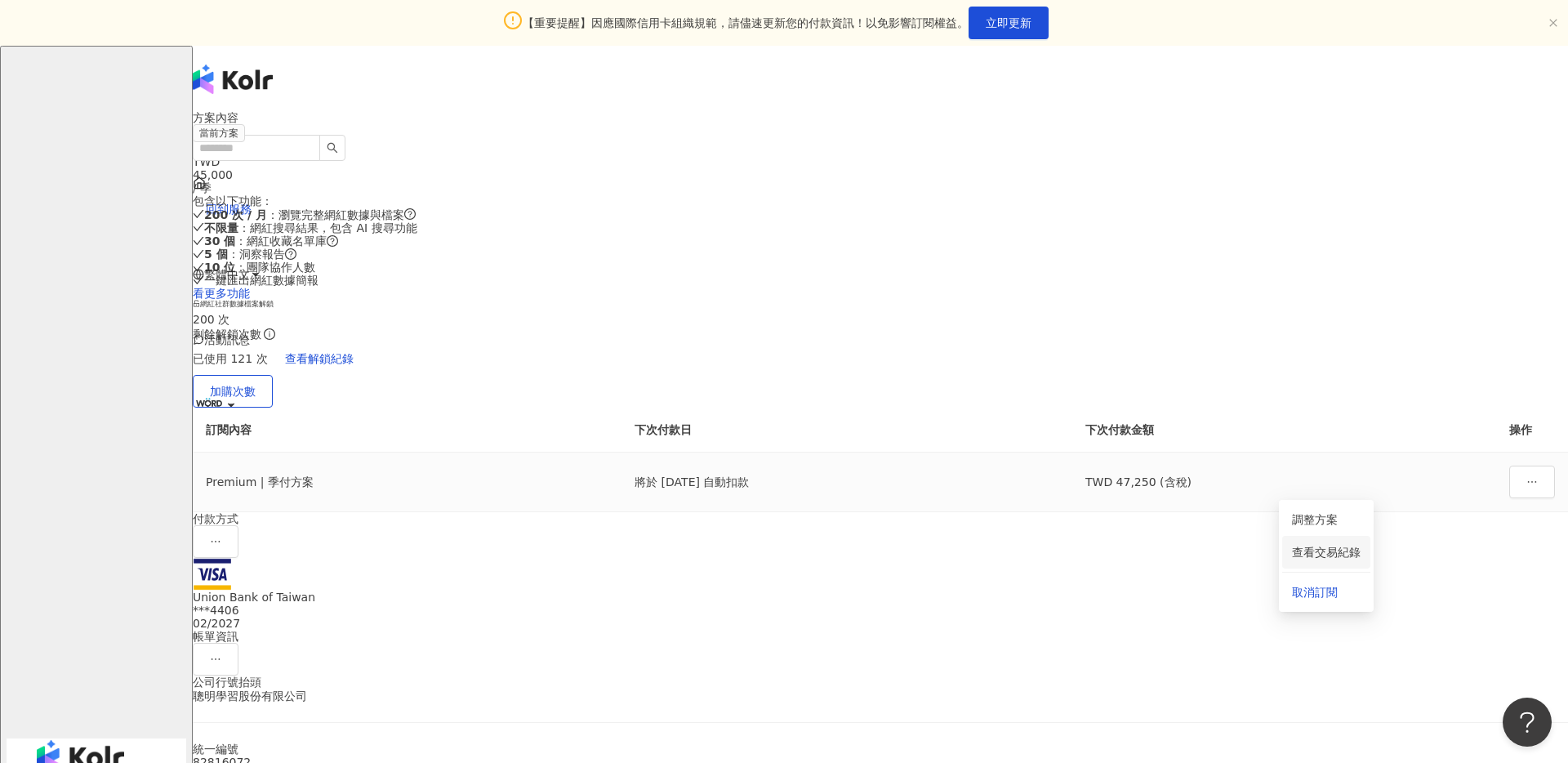
click at [1352, 548] on link "查看交易紀錄" at bounding box center [1325, 552] width 68 height 13
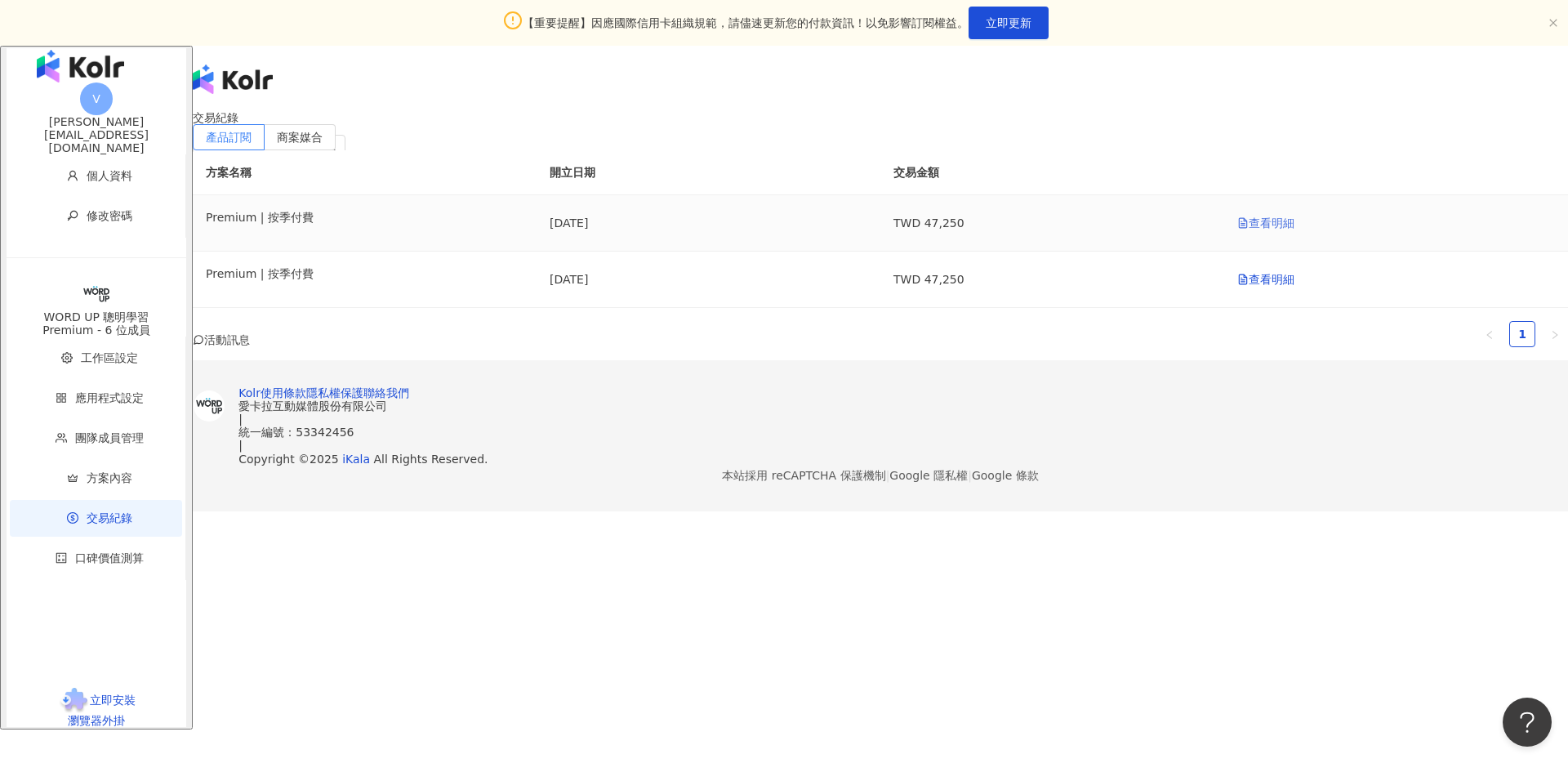
click at [1237, 229] on link "查看明細" at bounding box center [1265, 223] width 58 height 13
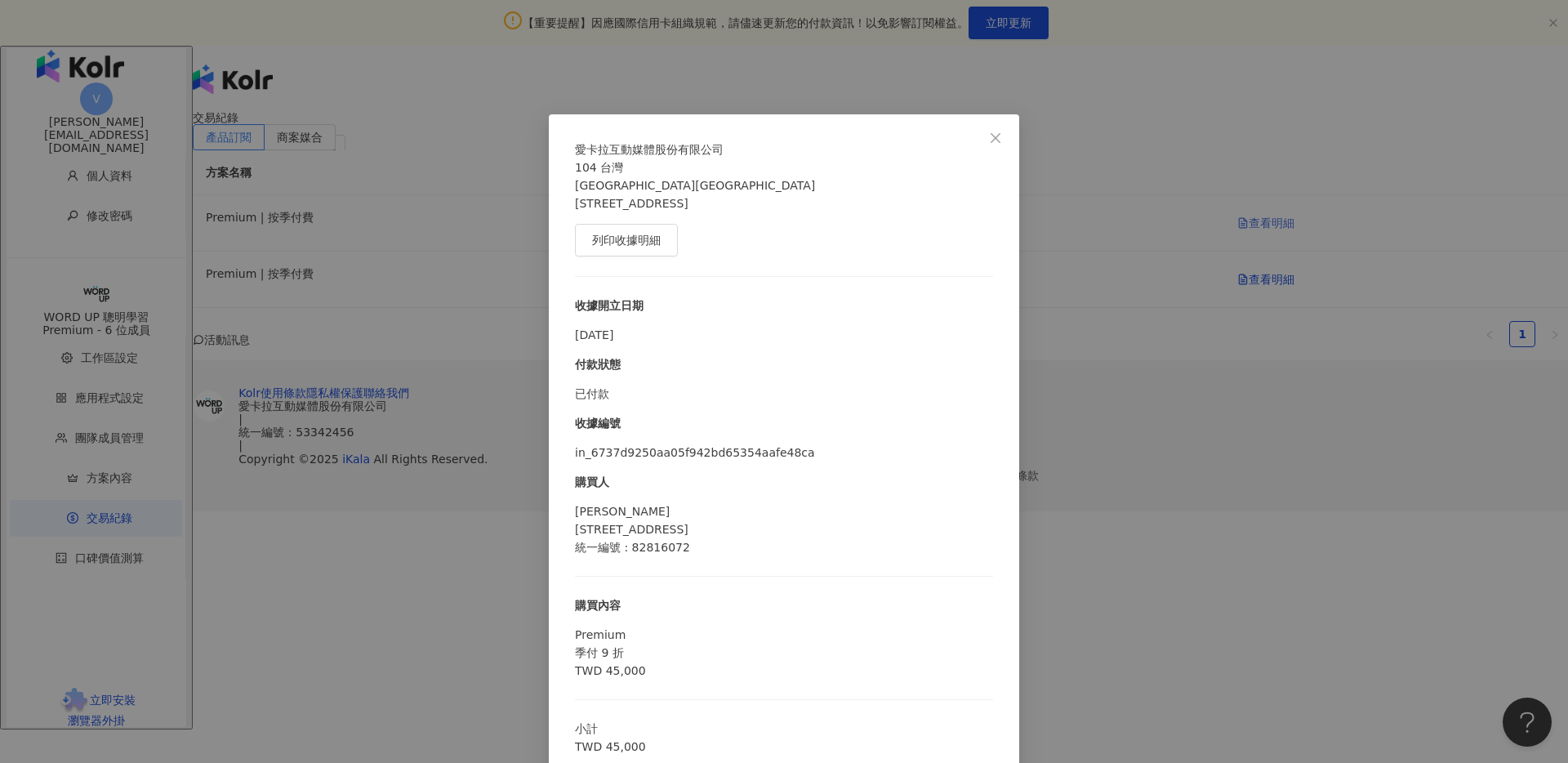
scroll to position [32, 0]
